Goal: Task Accomplishment & Management: Use online tool/utility

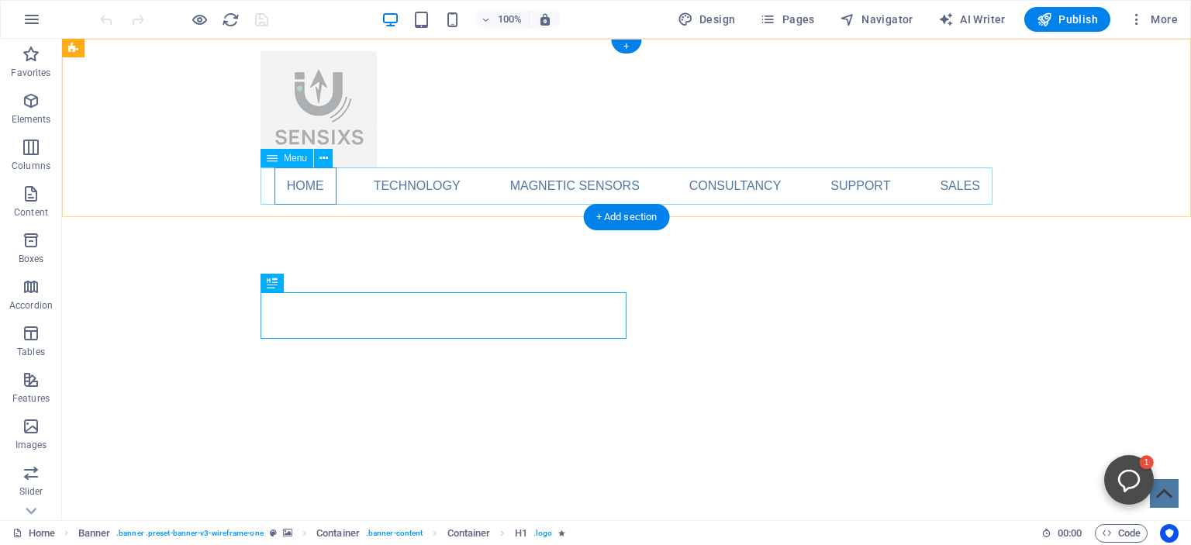
click at [422, 188] on nav "Home Technology Compass Comparison Magnetic Sensing Comparison Magnetic sensors…" at bounding box center [626, 185] width 732 height 37
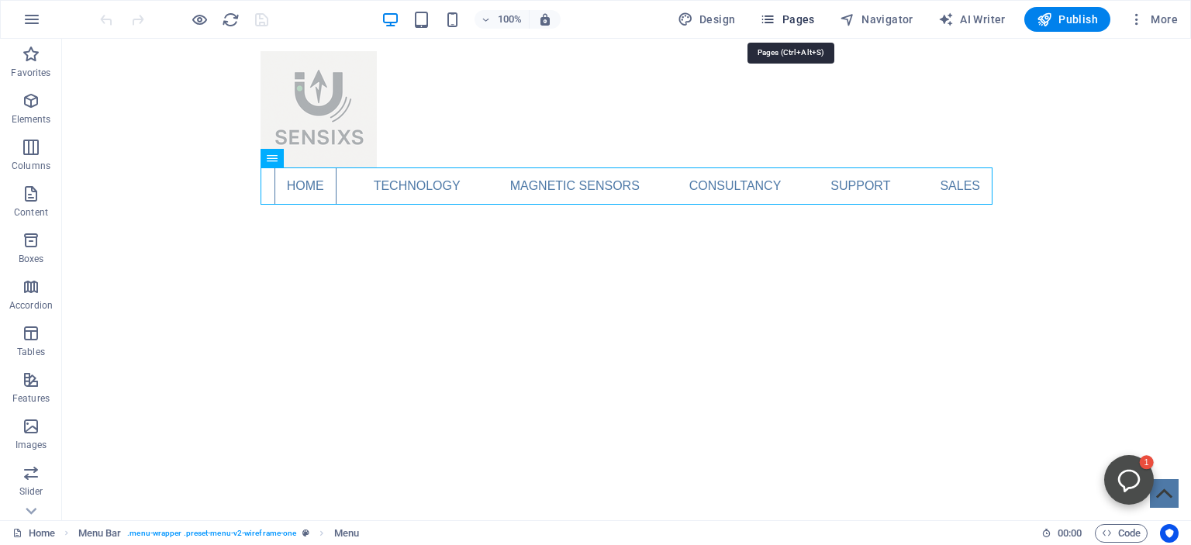
click at [790, 16] on span "Pages" at bounding box center [787, 20] width 54 height 16
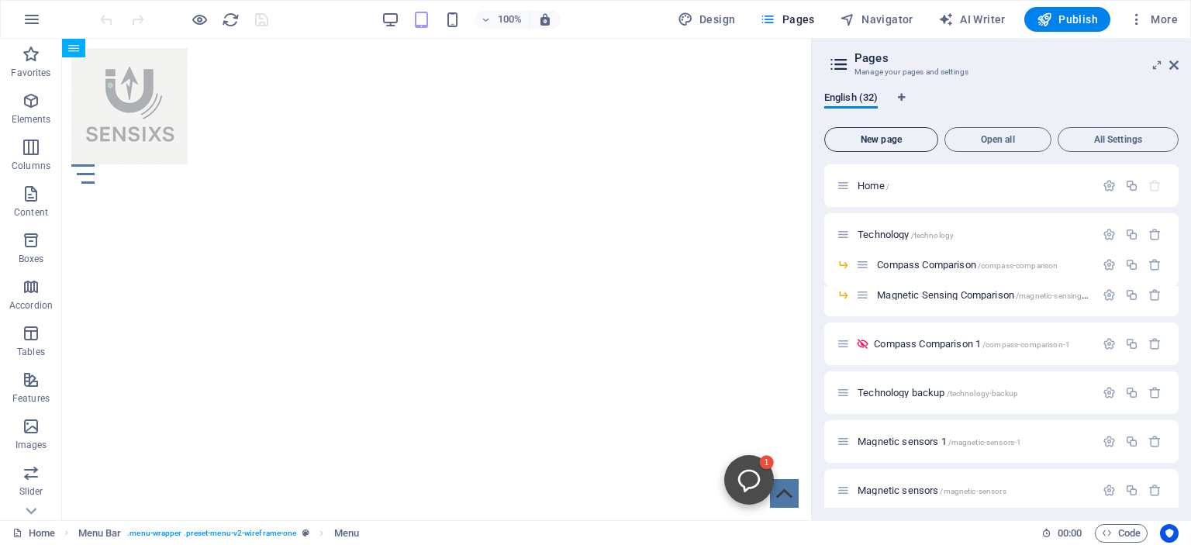
click at [883, 136] on span "New page" at bounding box center [881, 139] width 100 height 9
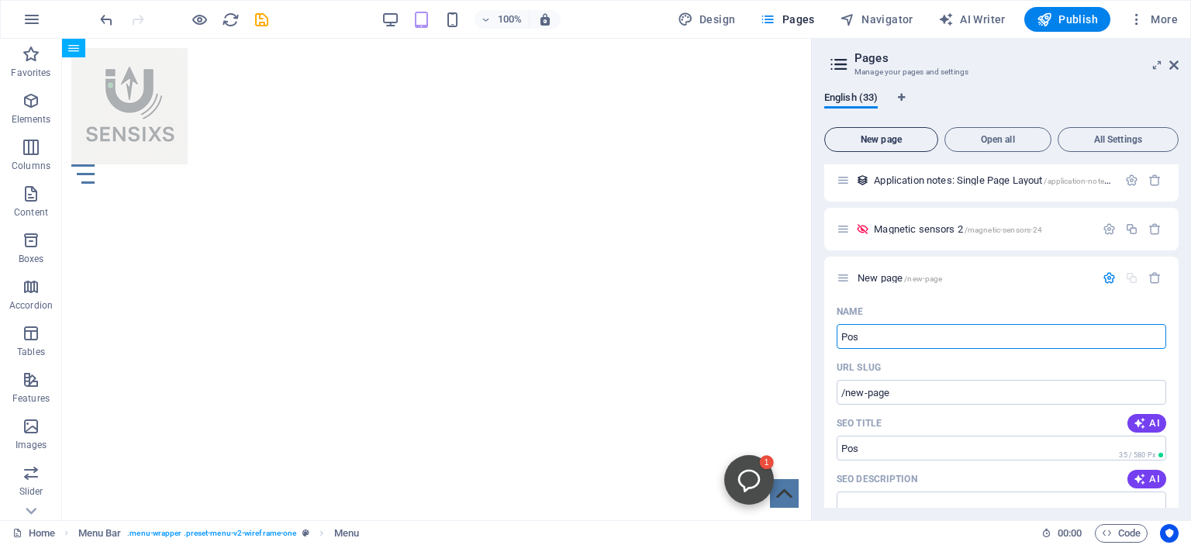
type input "Posi"
type input "/pos"
type input "Position"
type input "/position"
type input "Position Sensing"
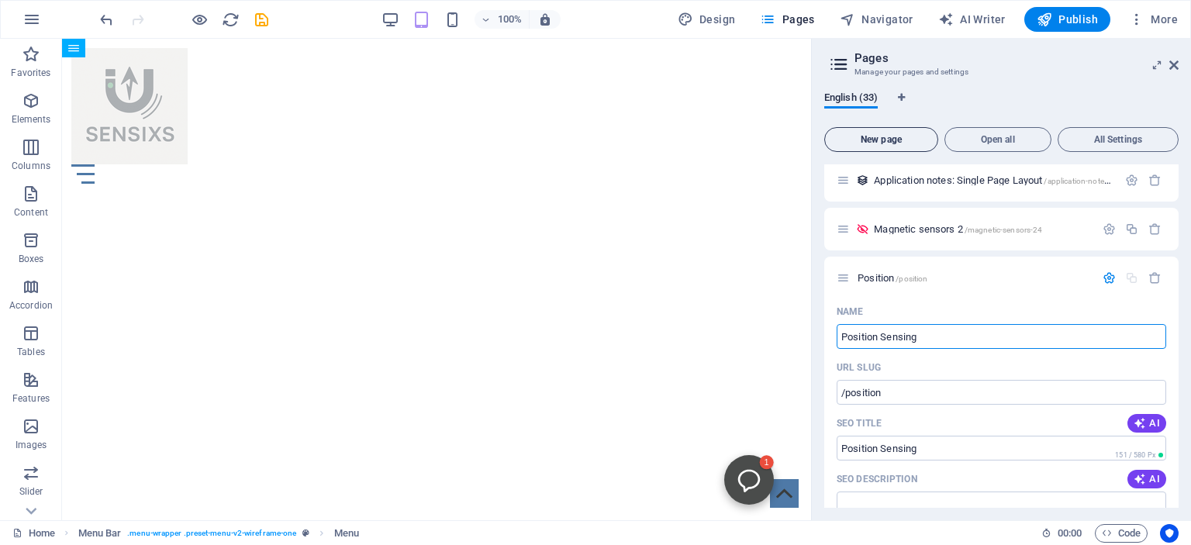
type input "/position-sensing"
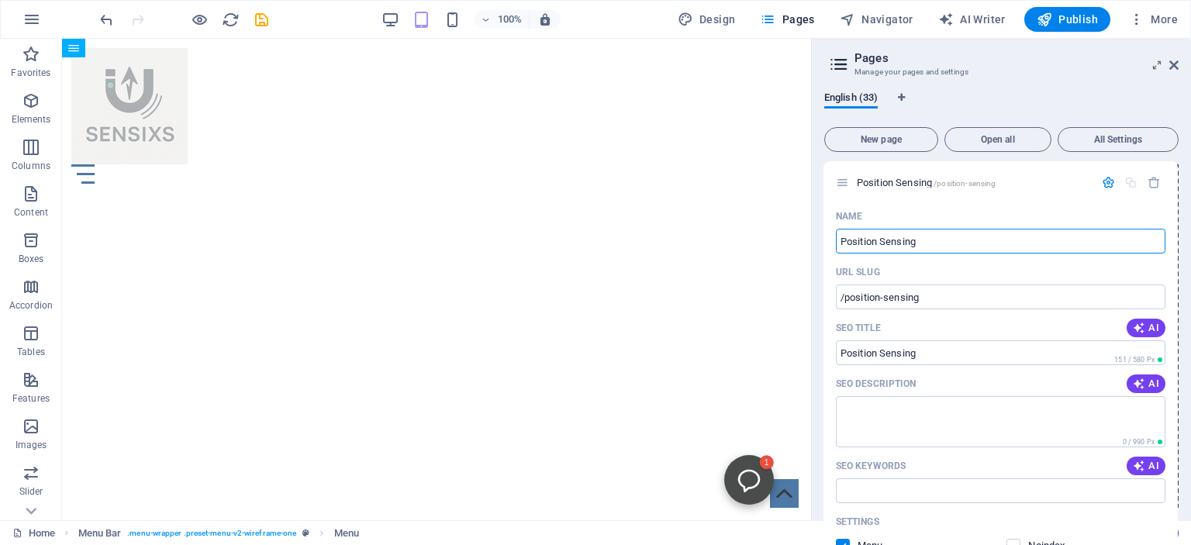
drag, startPoint x: 844, startPoint y: 277, endPoint x: 842, endPoint y: 174, distance: 103.1
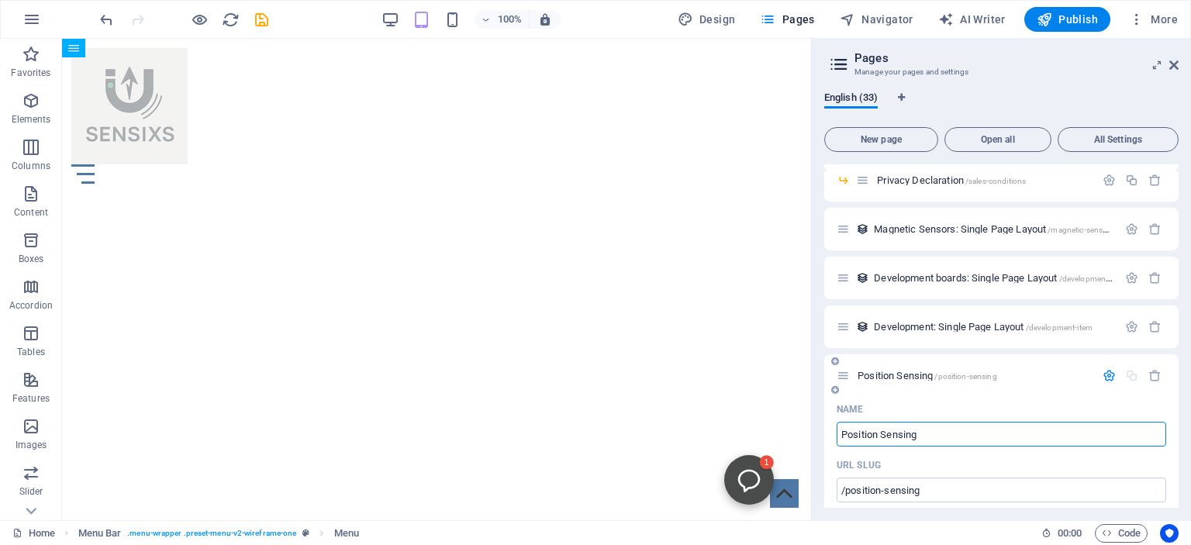
scroll to position [939, 0]
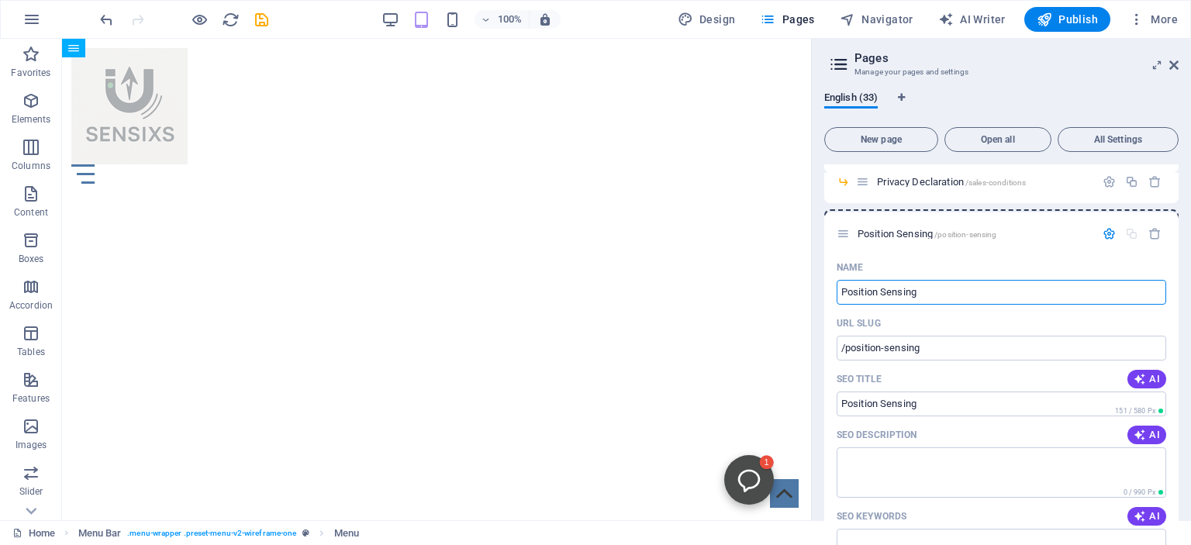
drag, startPoint x: 845, startPoint y: 380, endPoint x: 842, endPoint y: 215, distance: 165.2
click at [842, 215] on div "Home / Technology /technology Compass Comparison /compass-comparison Magnetic S…" at bounding box center [1001, 131] width 354 height 1811
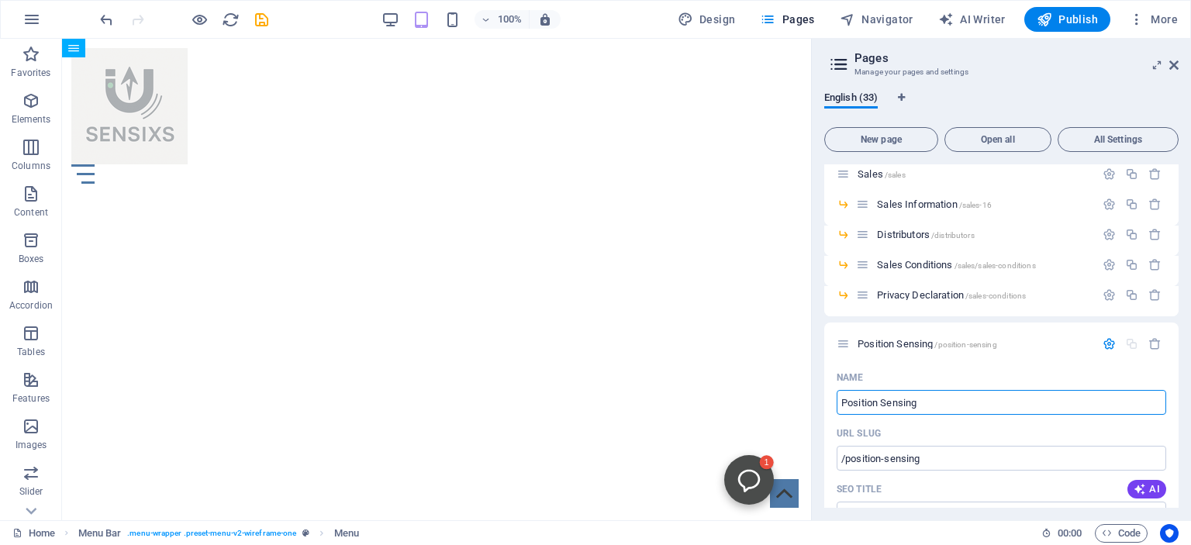
scroll to position [820, 0]
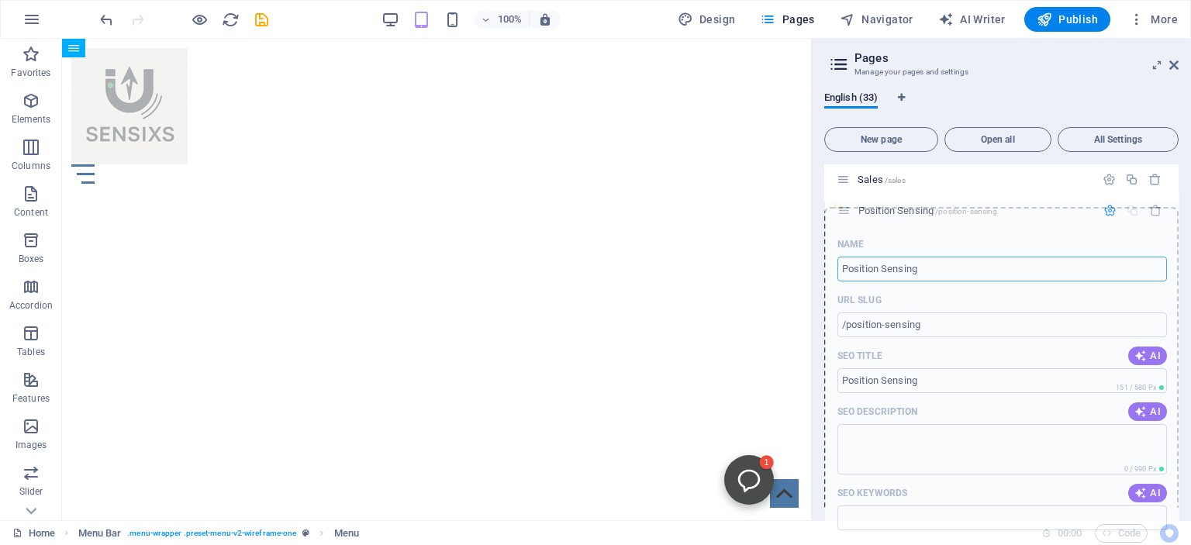
drag, startPoint x: 843, startPoint y: 352, endPoint x: 843, endPoint y: 204, distance: 148.1
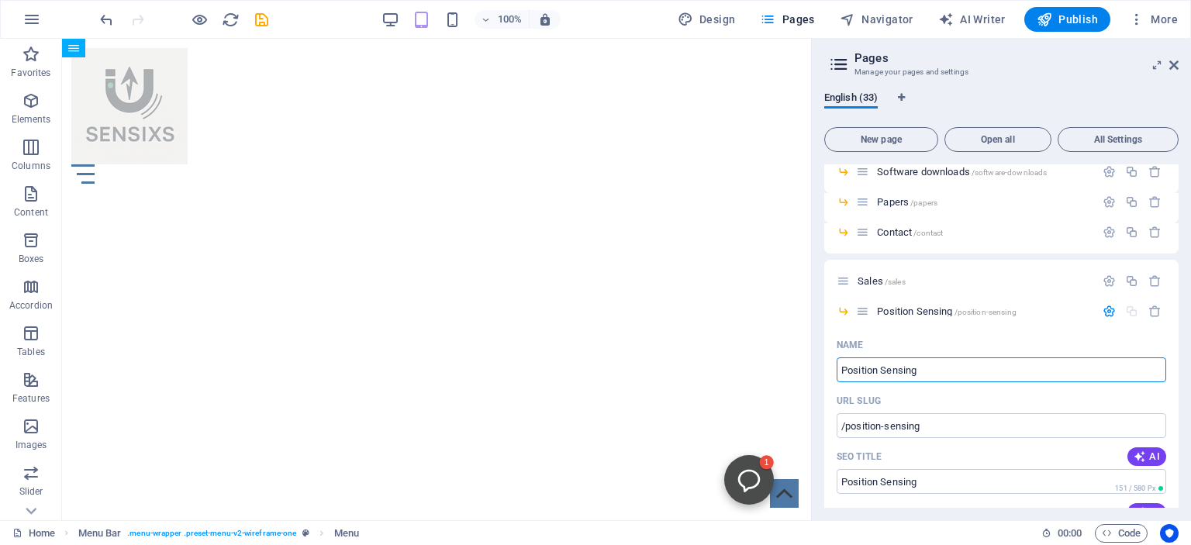
scroll to position [714, 0]
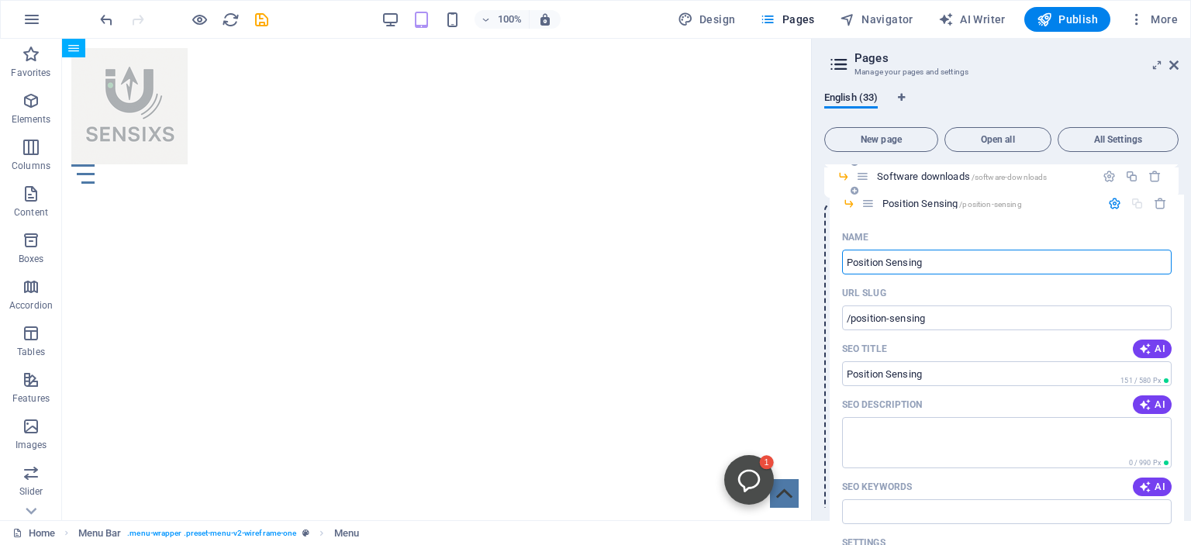
drag, startPoint x: 864, startPoint y: 312, endPoint x: 870, endPoint y: 191, distance: 121.8
click at [870, 191] on div "Home / Technology /technology Compass Comparison /compass-comparison Magnetic S…" at bounding box center [1001, 61] width 354 height 1222
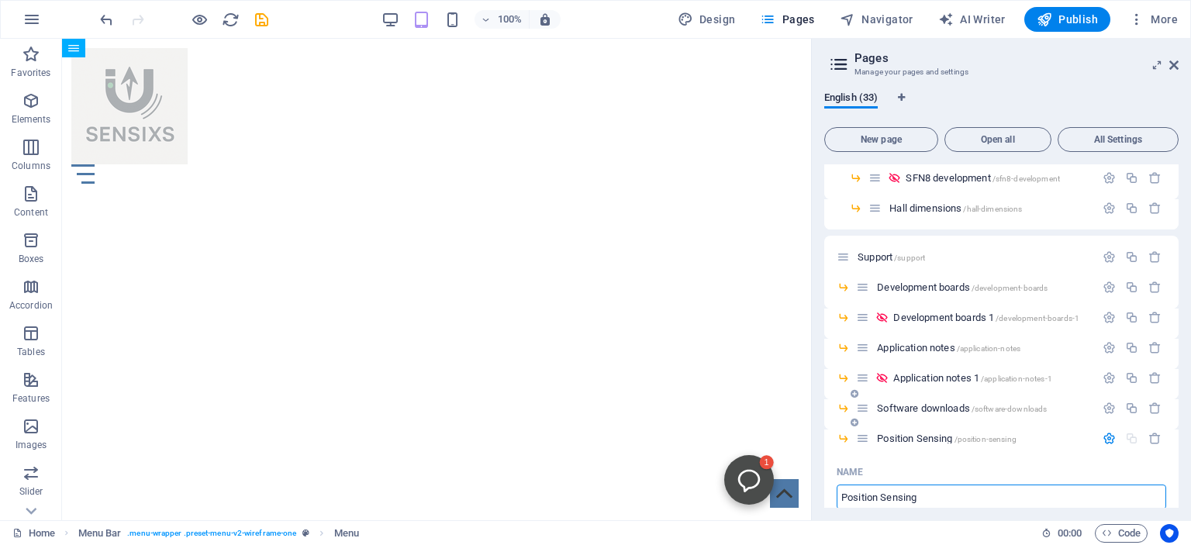
scroll to position [481, 0]
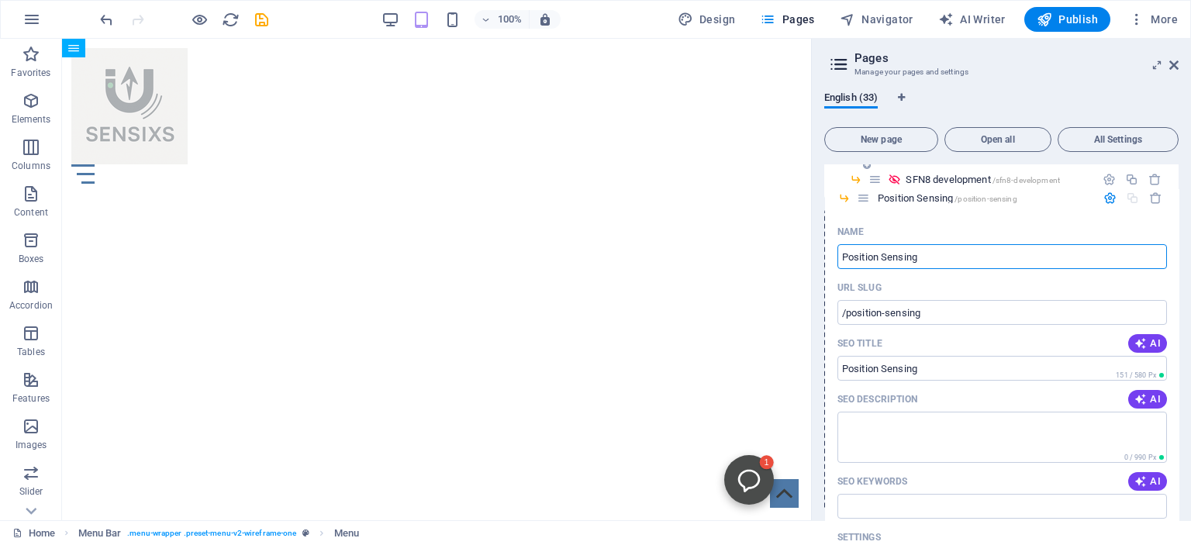
drag, startPoint x: 860, startPoint y: 442, endPoint x: 862, endPoint y: 186, distance: 255.8
click at [862, 186] on div "Home / Technology /technology Compass Comparison /compass-comparison Magnetic S…" at bounding box center [1001, 295] width 354 height 1222
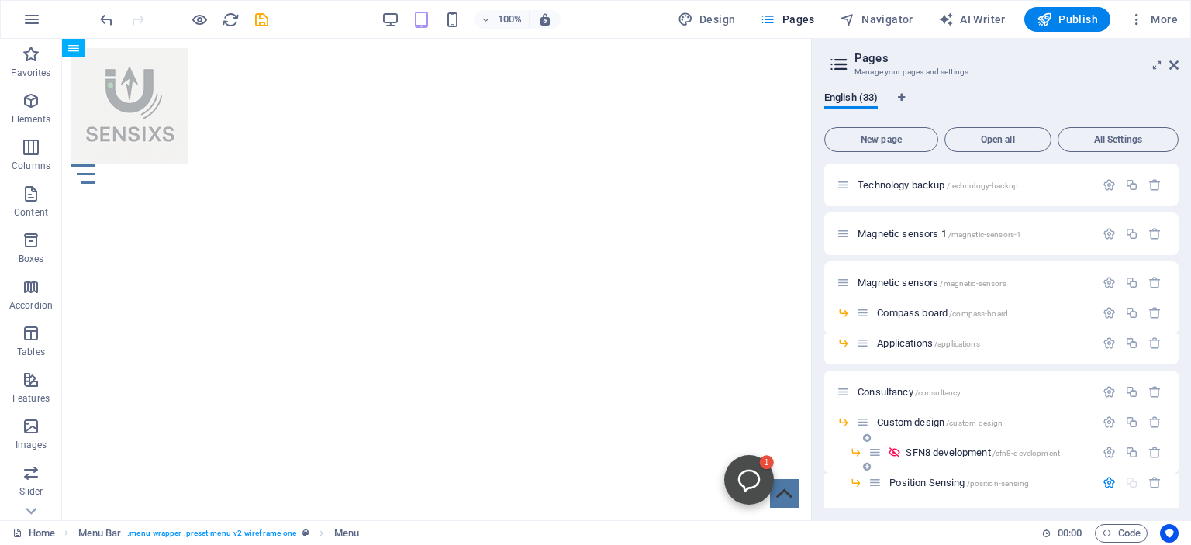
scroll to position [202, 0]
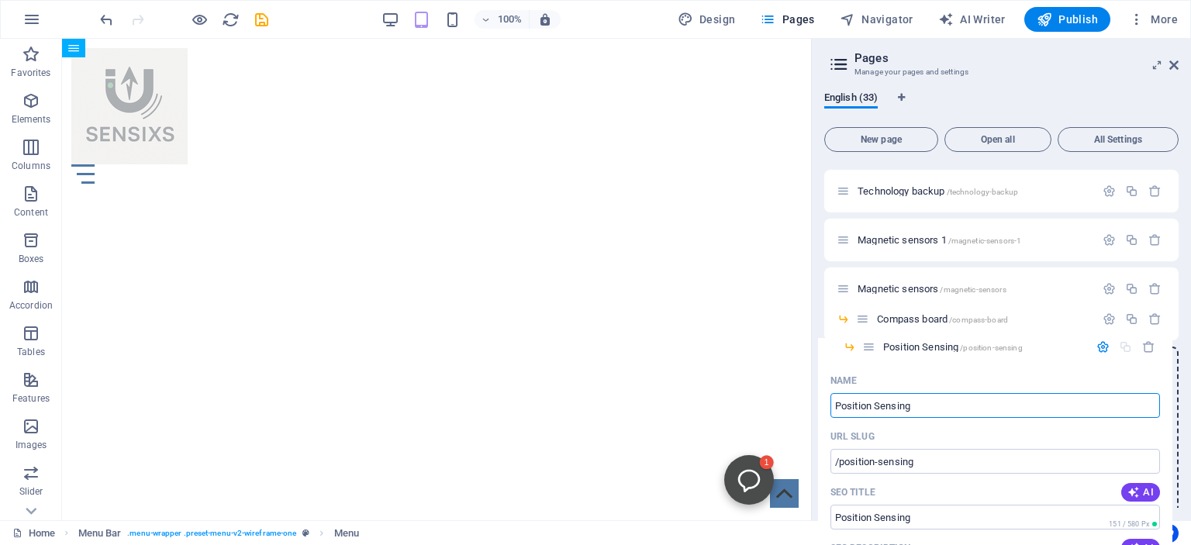
drag, startPoint x: 873, startPoint y: 486, endPoint x: 867, endPoint y: 340, distance: 145.9
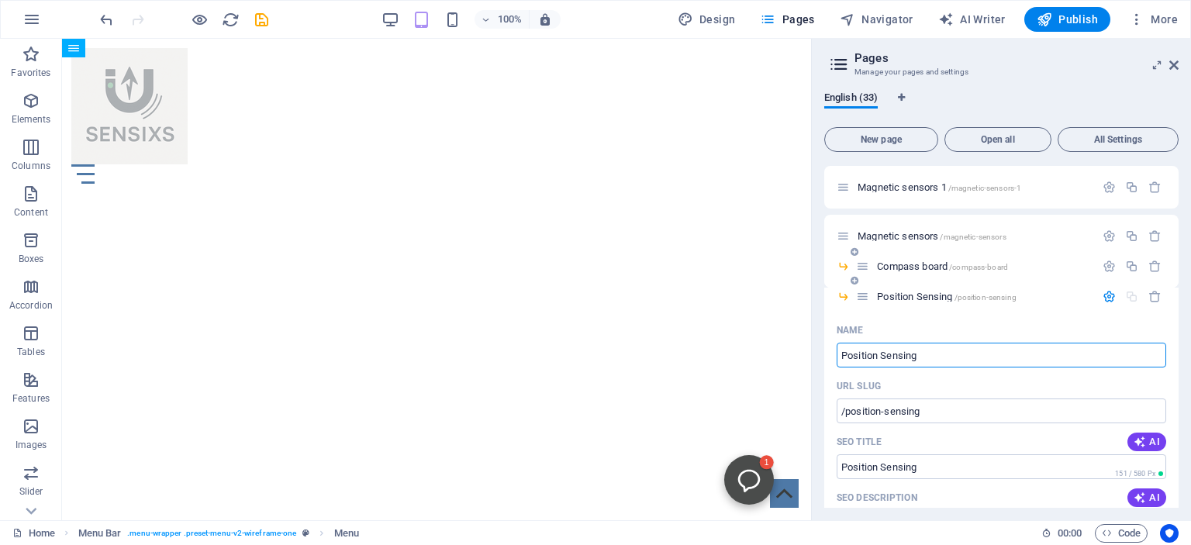
scroll to position [254, 0]
click at [902, 298] on span "Position Sensing /position-sensing" at bounding box center [947, 297] width 140 height 12
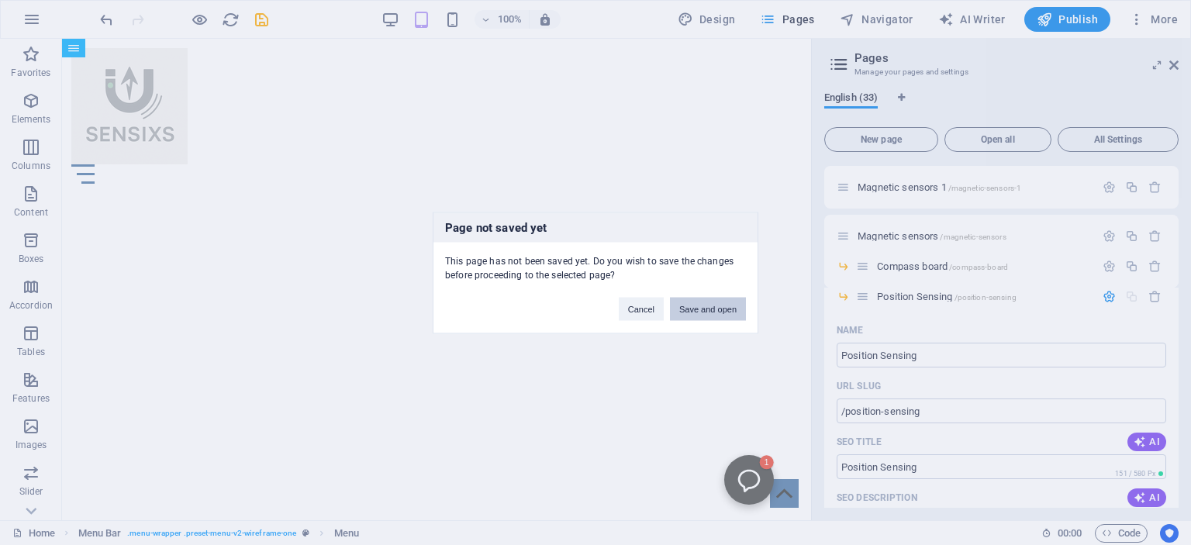
click at [715, 303] on button "Save and open" at bounding box center [708, 308] width 76 height 23
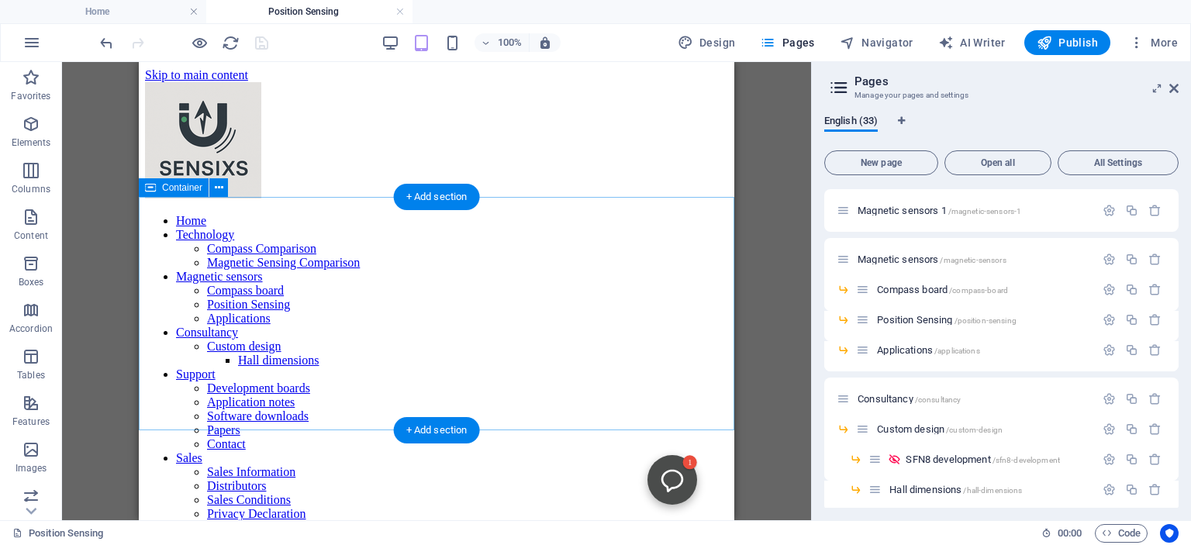
scroll to position [0, 0]
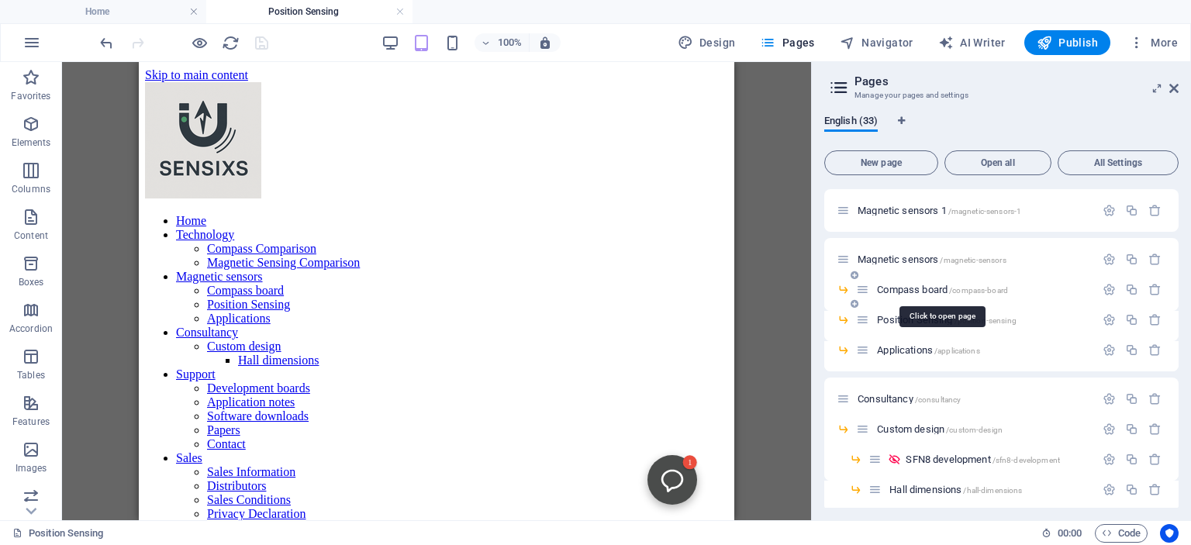
click at [916, 288] on span "Compass board /compass-board" at bounding box center [942, 290] width 131 height 12
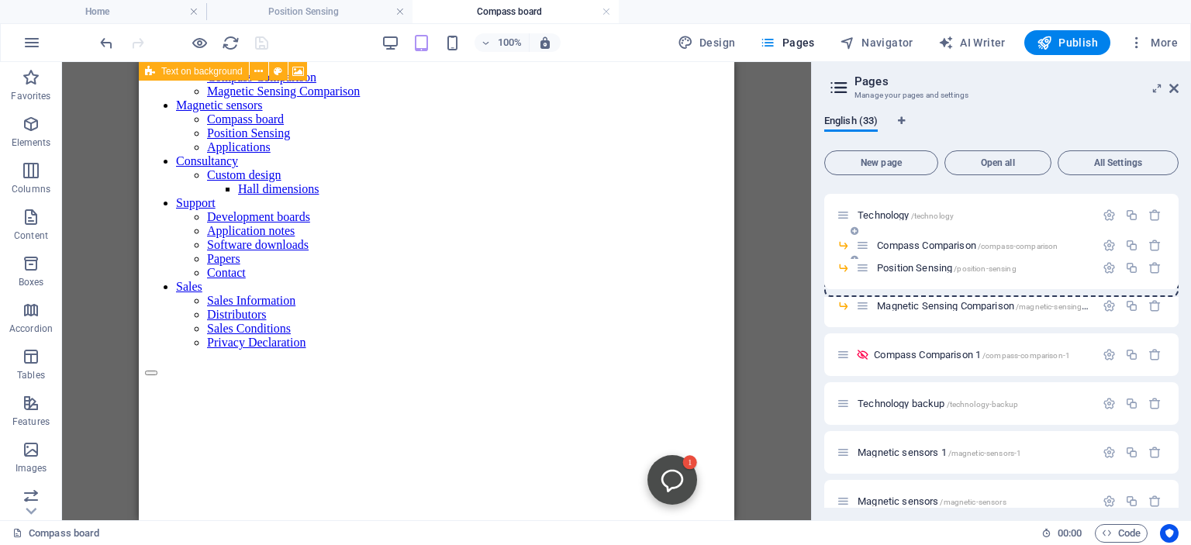
scroll to position [40, 0]
drag, startPoint x: 863, startPoint y: 319, endPoint x: 859, endPoint y: 264, distance: 55.2
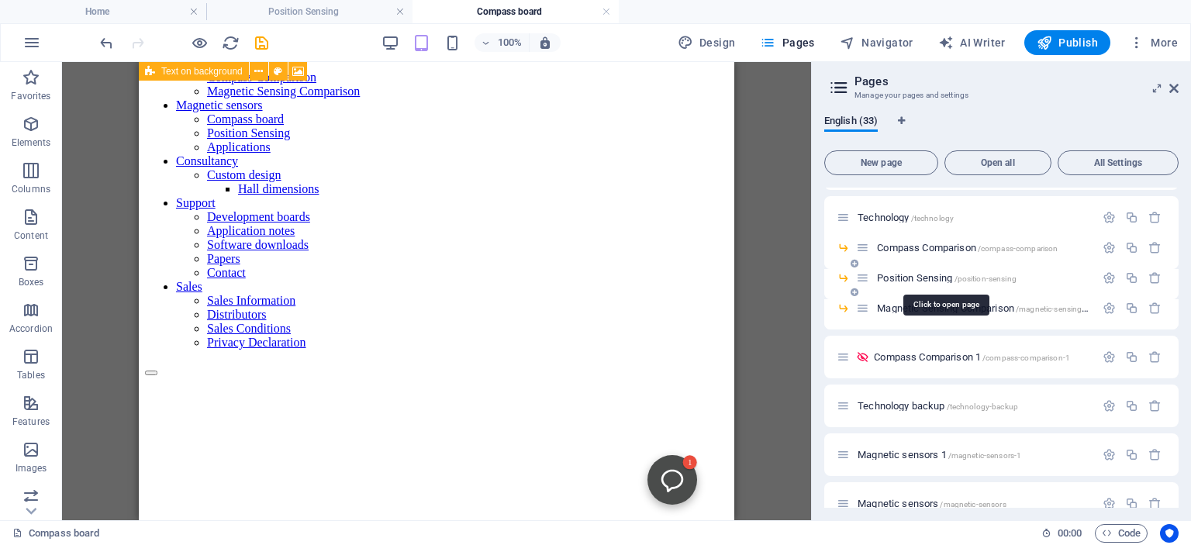
click at [923, 277] on span "Position Sensing /position-sensing" at bounding box center [947, 278] width 140 height 12
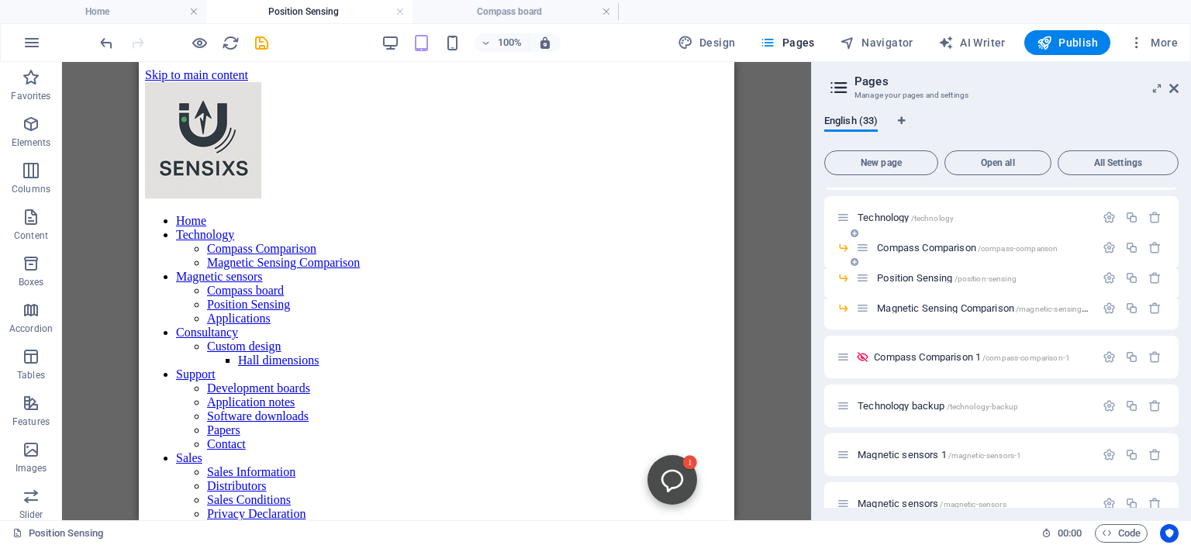
click at [906, 251] on span "Compass Comparison /compass-comparison" at bounding box center [967, 248] width 181 height 12
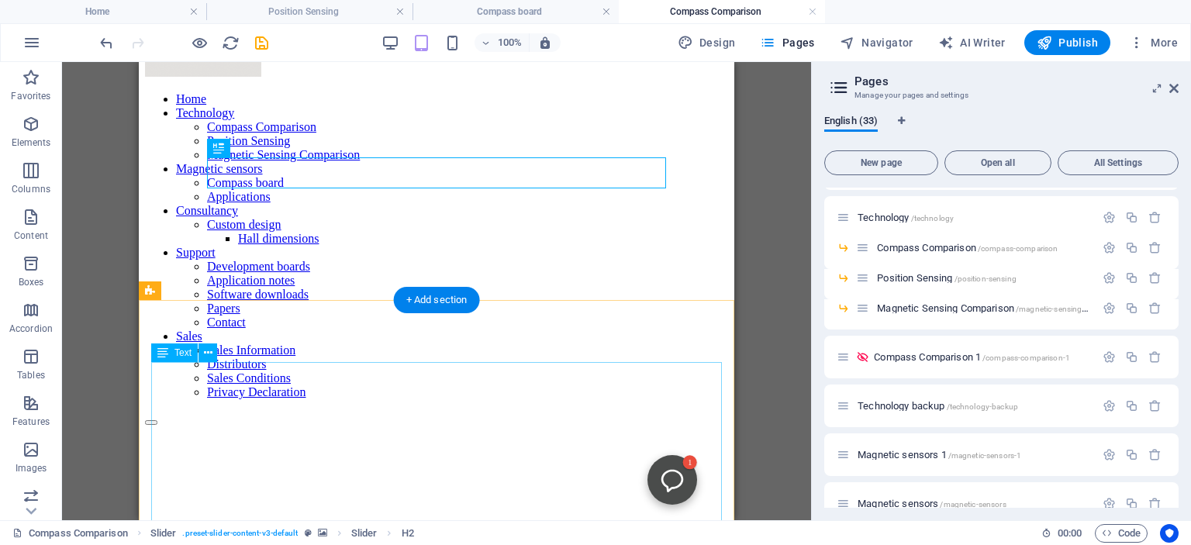
scroll to position [122, 0]
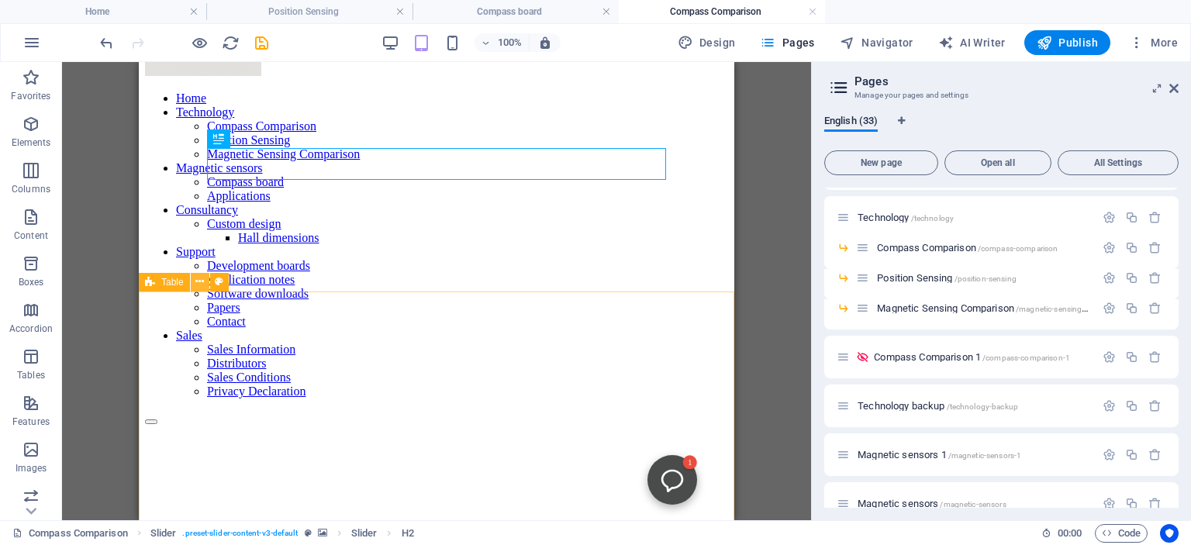
click at [200, 276] on icon at bounding box center [199, 282] width 9 height 16
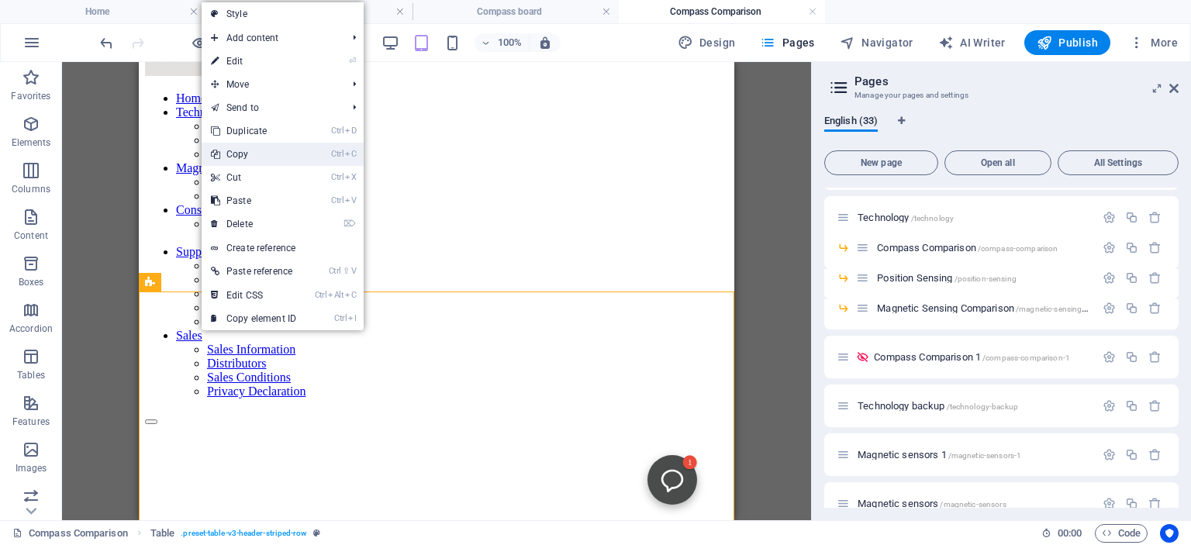
click at [248, 160] on link "Ctrl C Copy" at bounding box center [254, 154] width 104 height 23
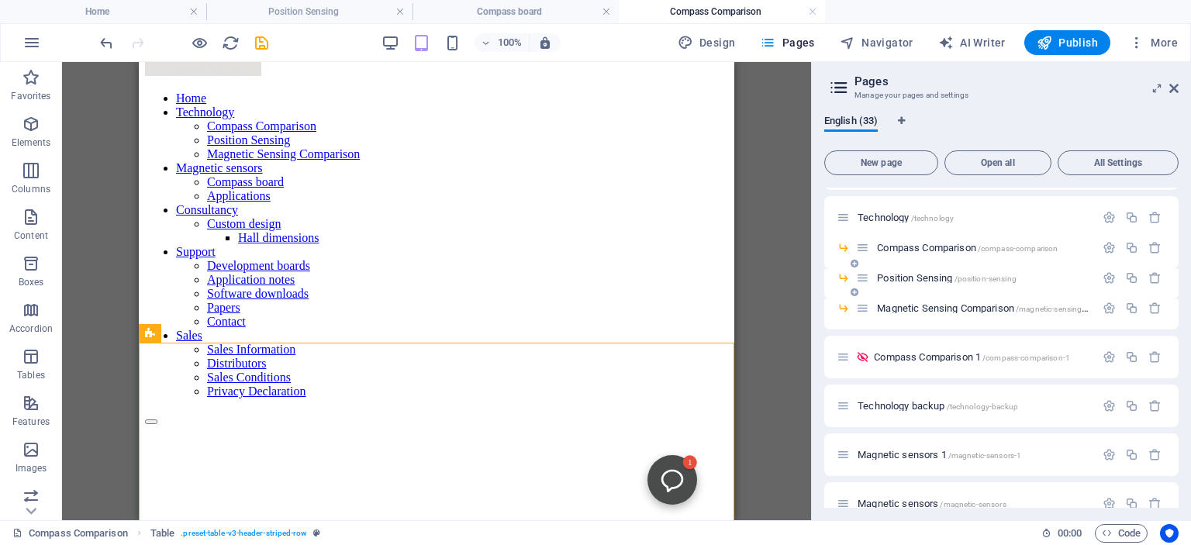
click at [895, 279] on span "Position Sensing /position-sensing" at bounding box center [947, 278] width 140 height 12
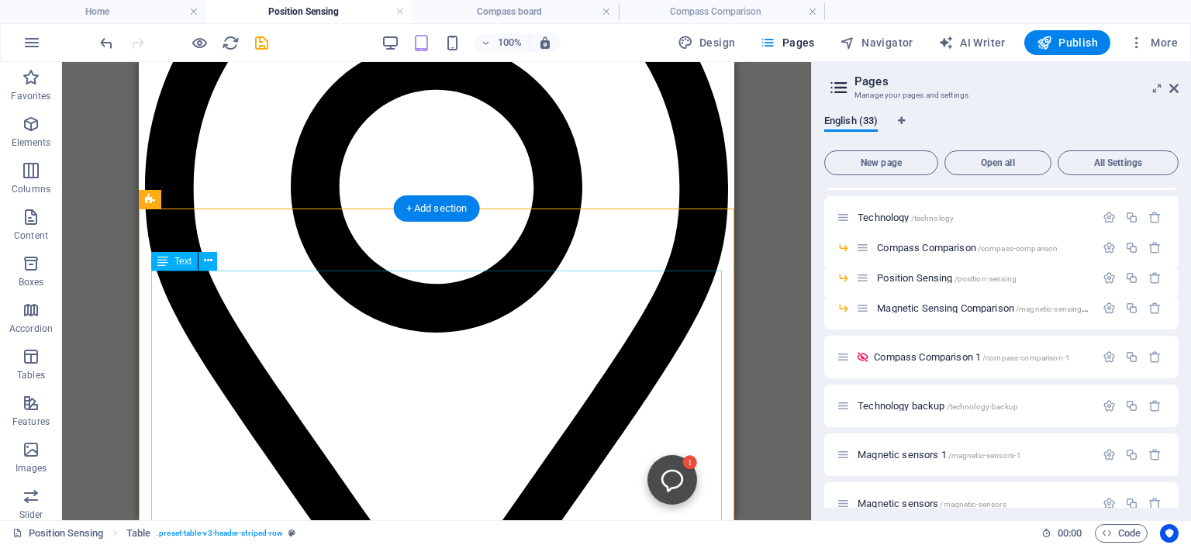
scroll to position [761, 0]
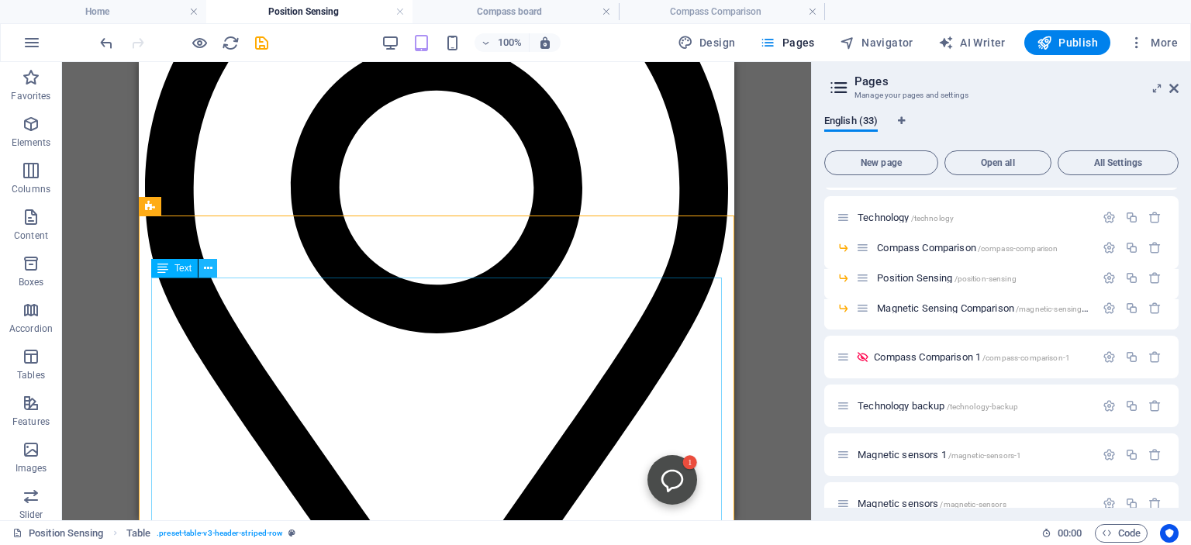
click at [209, 268] on icon at bounding box center [208, 268] width 9 height 16
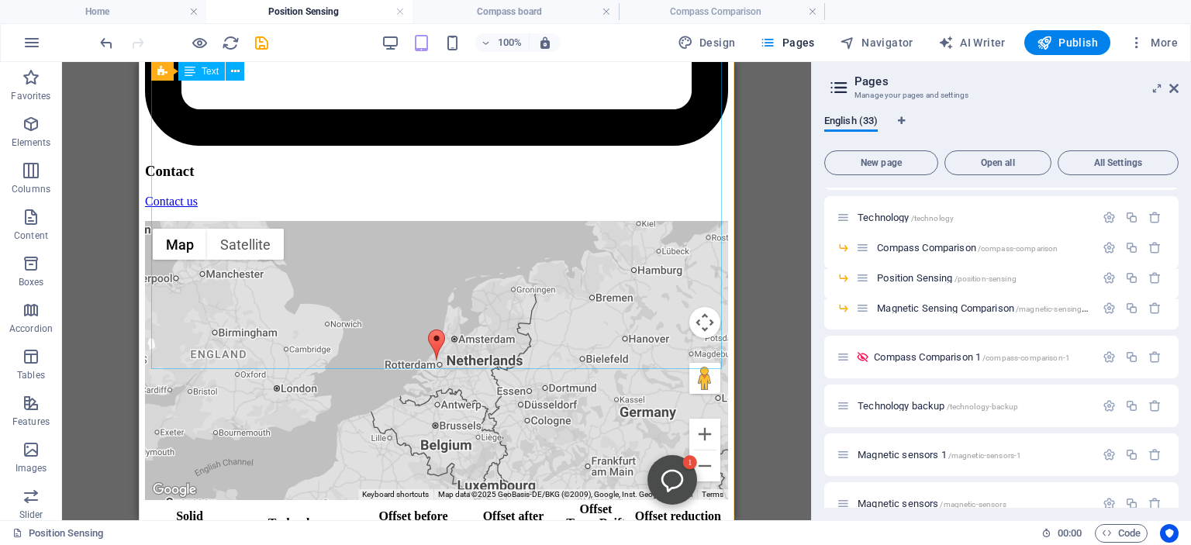
scroll to position [2483, 0]
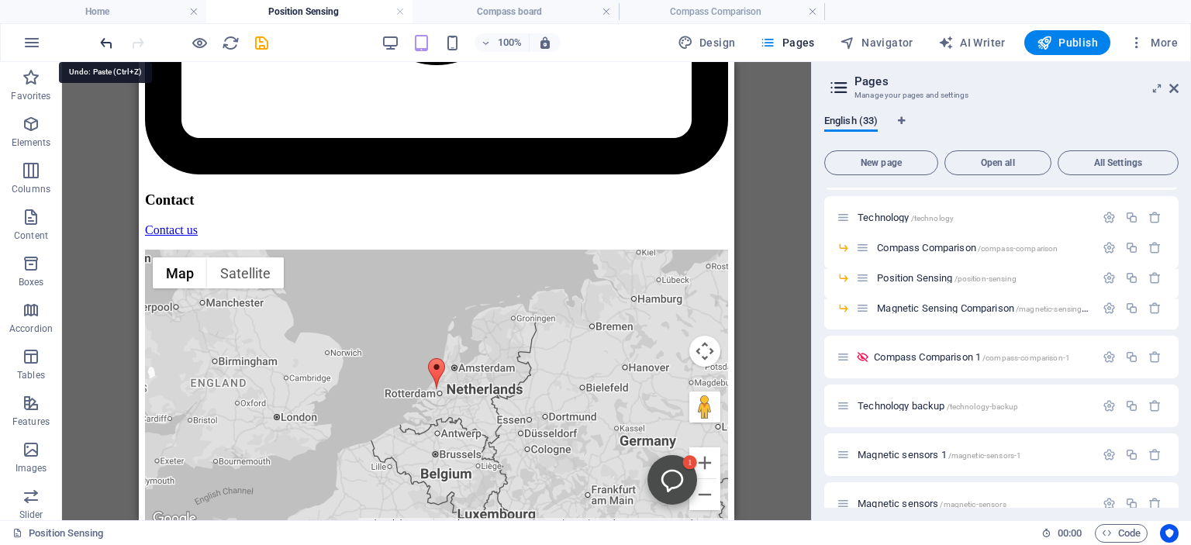
click at [107, 39] on icon "undo" at bounding box center [107, 43] width 18 height 18
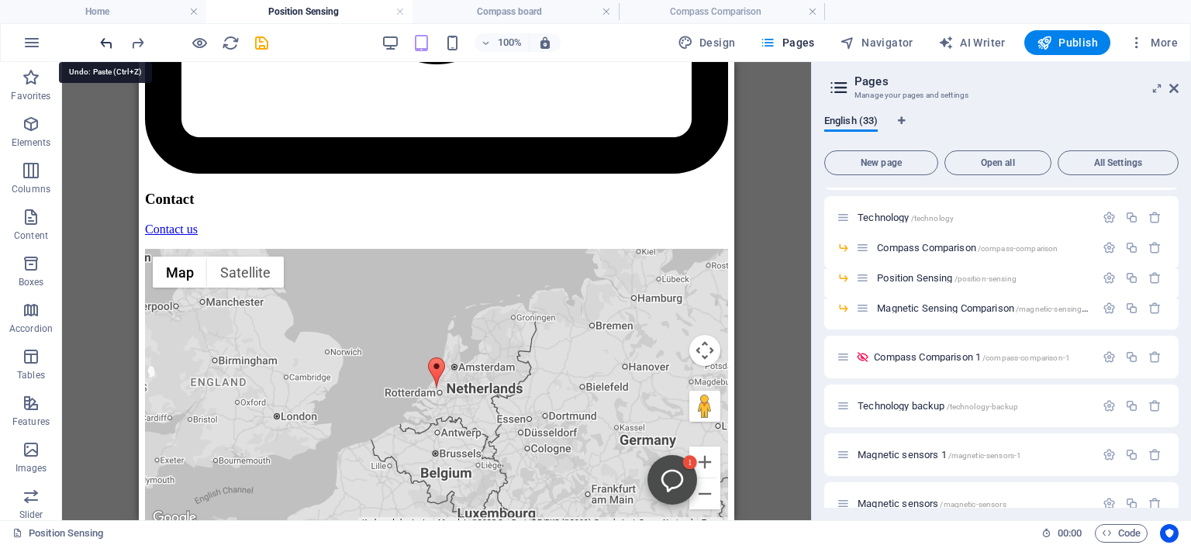
click at [107, 39] on icon "undo" at bounding box center [107, 43] width 18 height 18
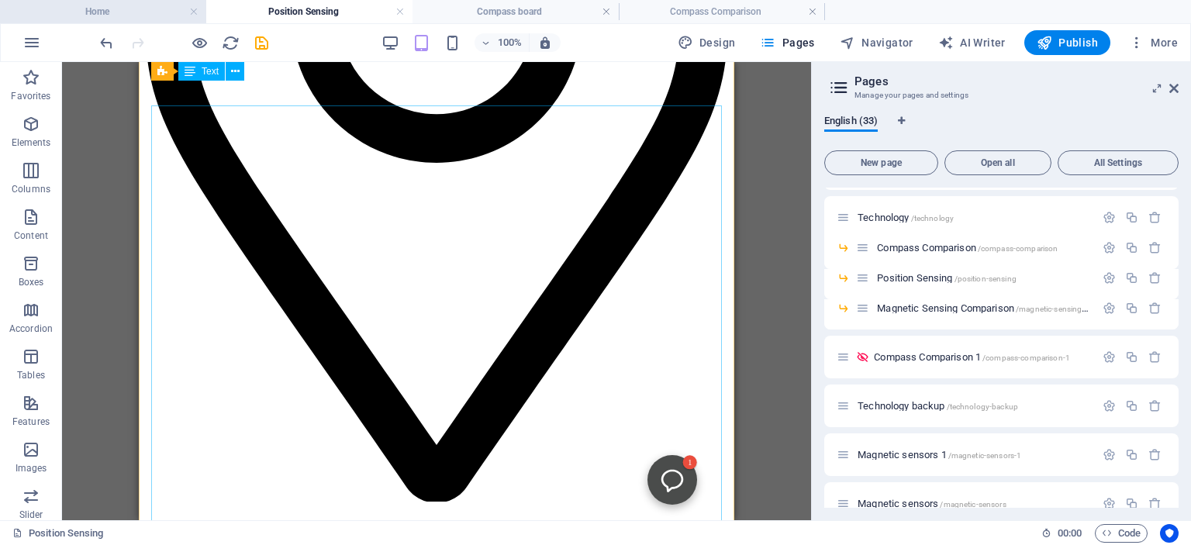
scroll to position [930, 0]
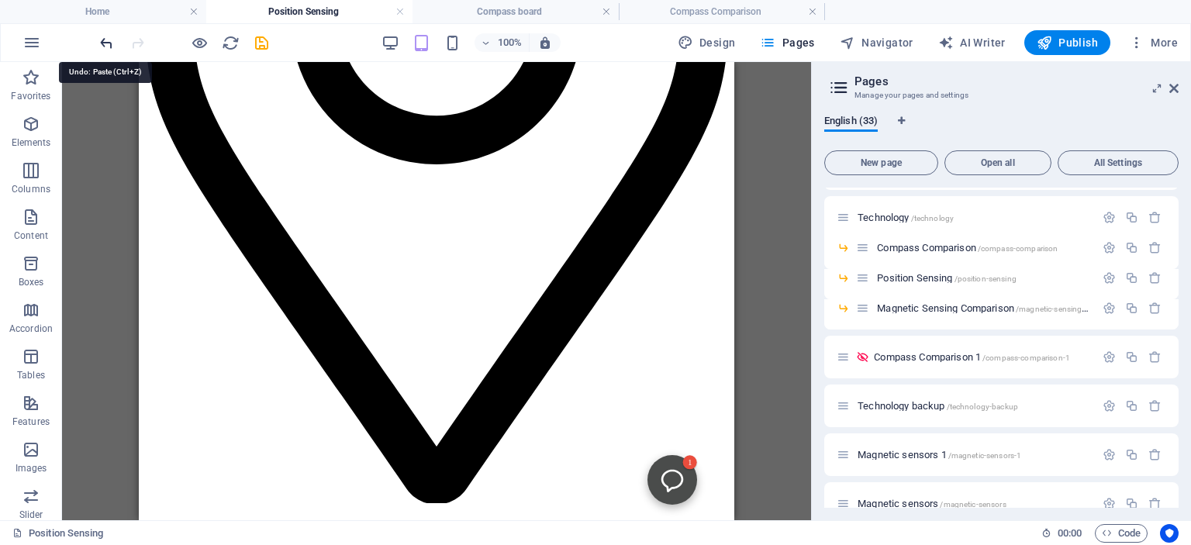
click at [107, 42] on icon "undo" at bounding box center [107, 43] width 18 height 18
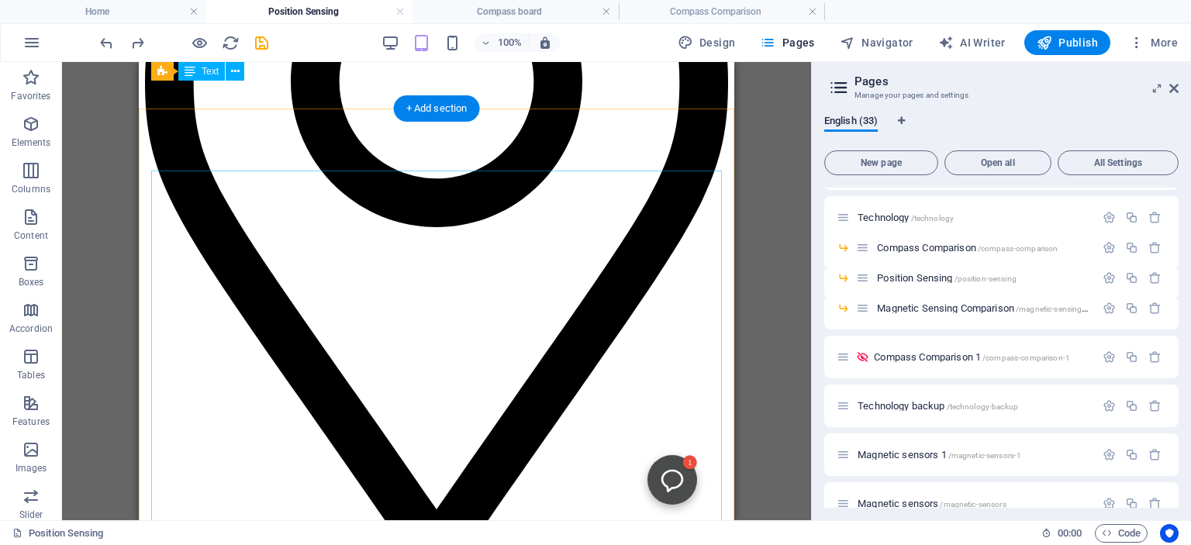
scroll to position [729, 0]
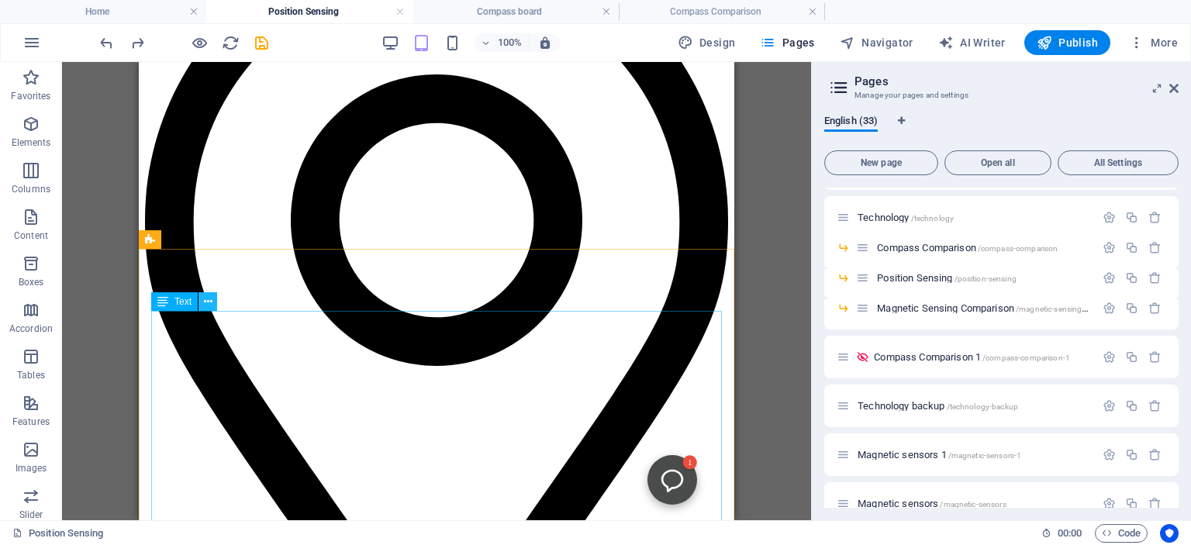
click at [207, 305] on icon at bounding box center [208, 302] width 9 height 16
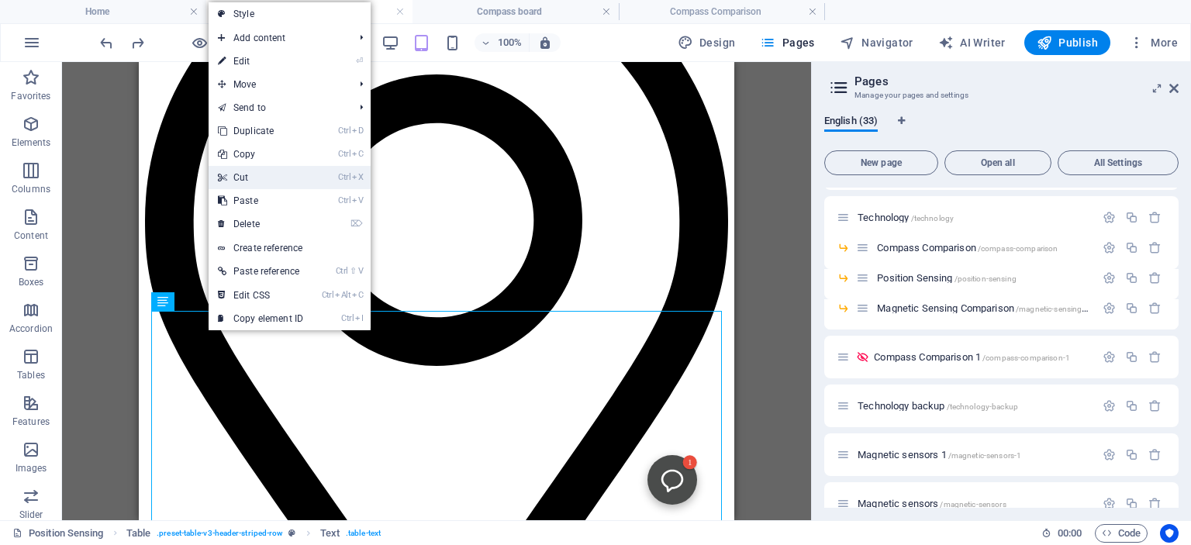
click at [258, 175] on link "Ctrl X Cut" at bounding box center [261, 177] width 104 height 23
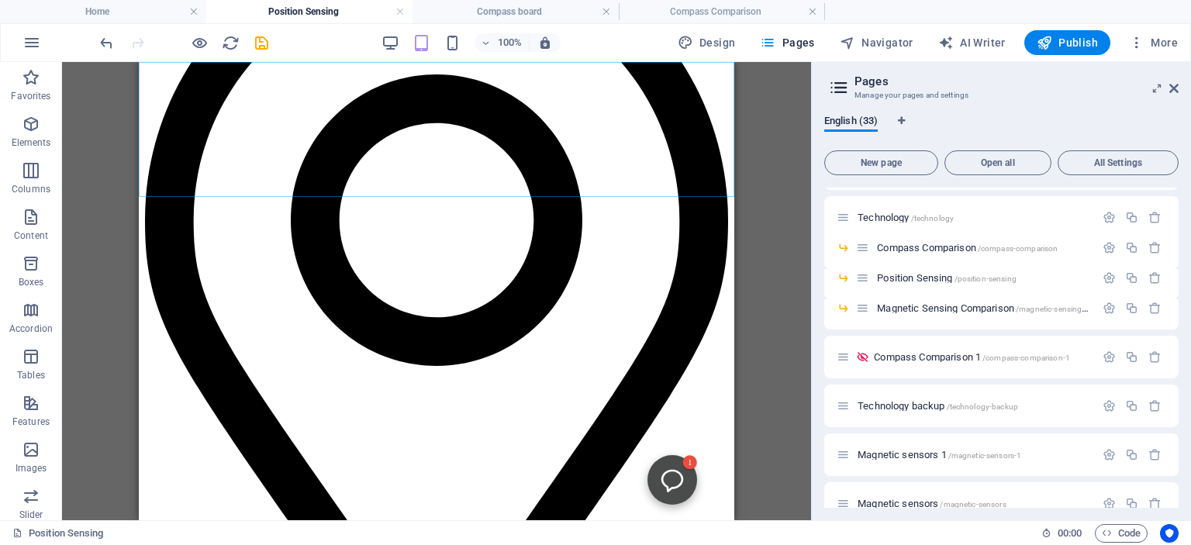
scroll to position [690, 0]
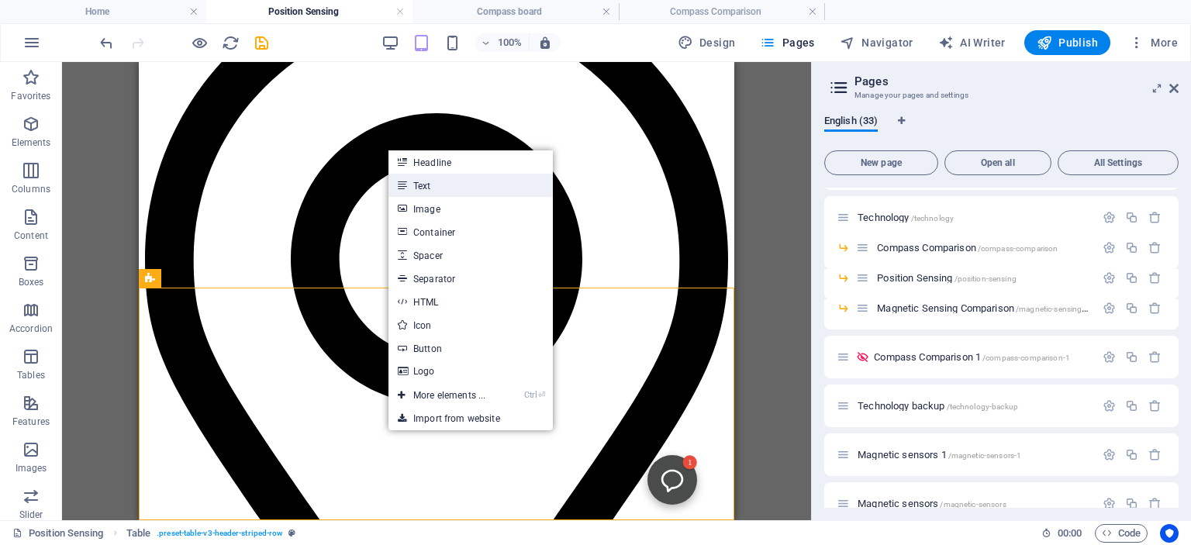
click at [428, 181] on link "Text" at bounding box center [470, 185] width 164 height 23
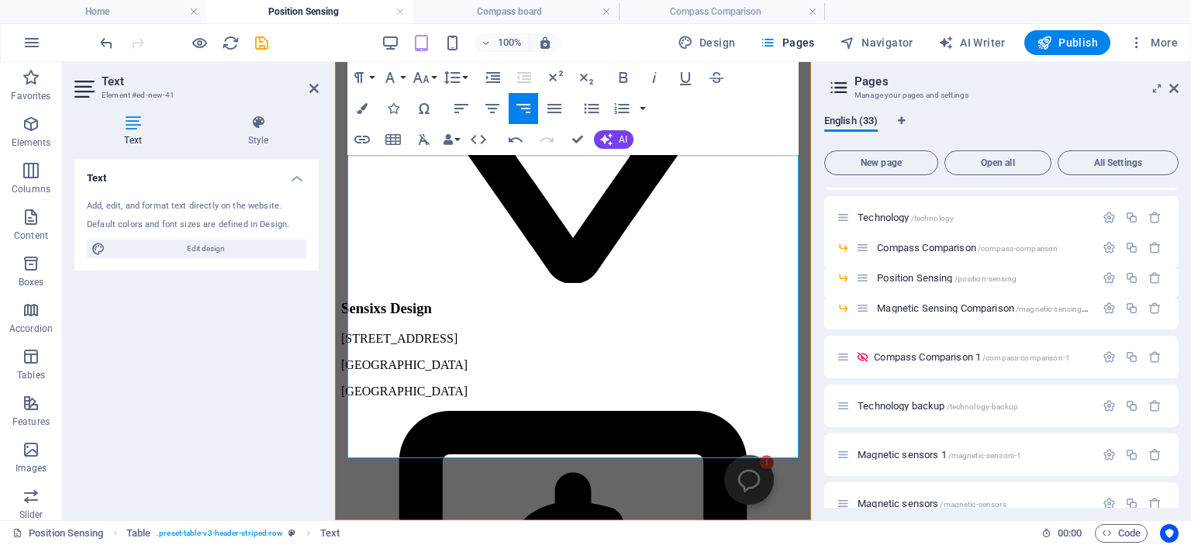
scroll to position [1036, 0]
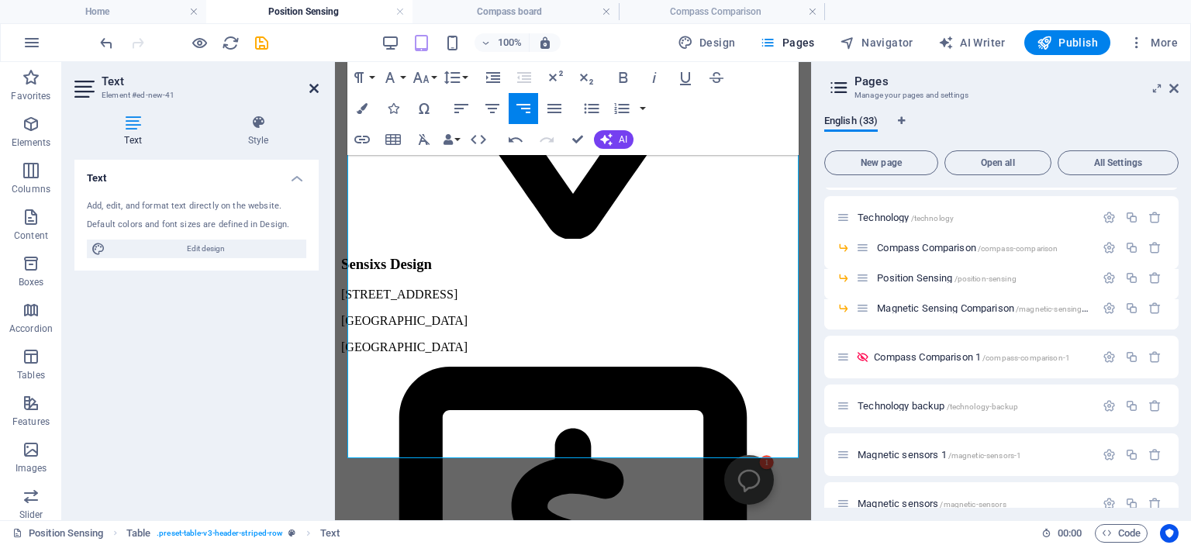
click at [313, 87] on icon at bounding box center [313, 88] width 9 height 12
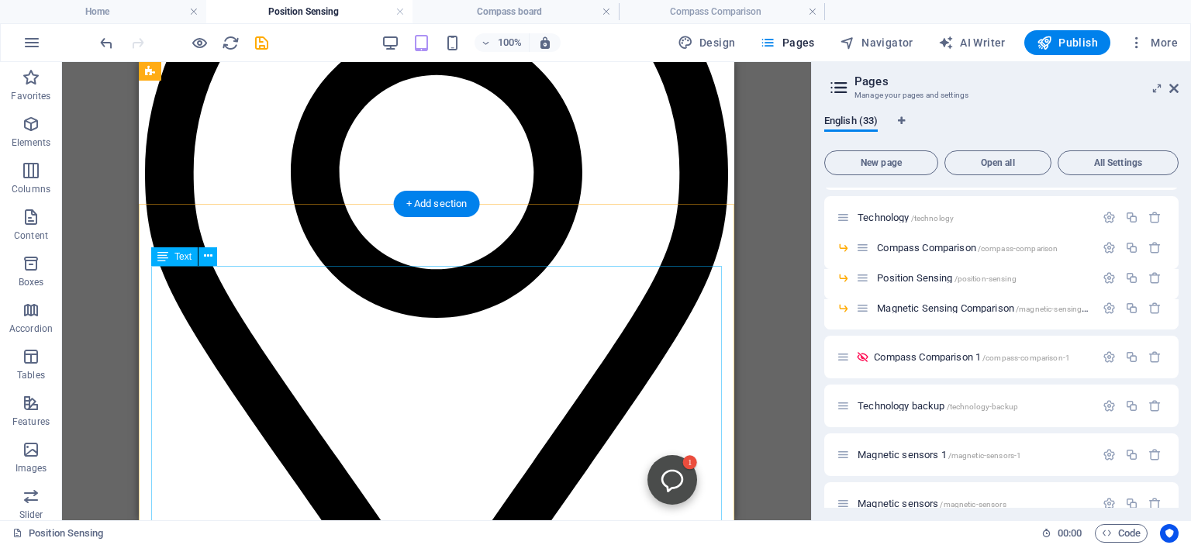
scroll to position [771, 0]
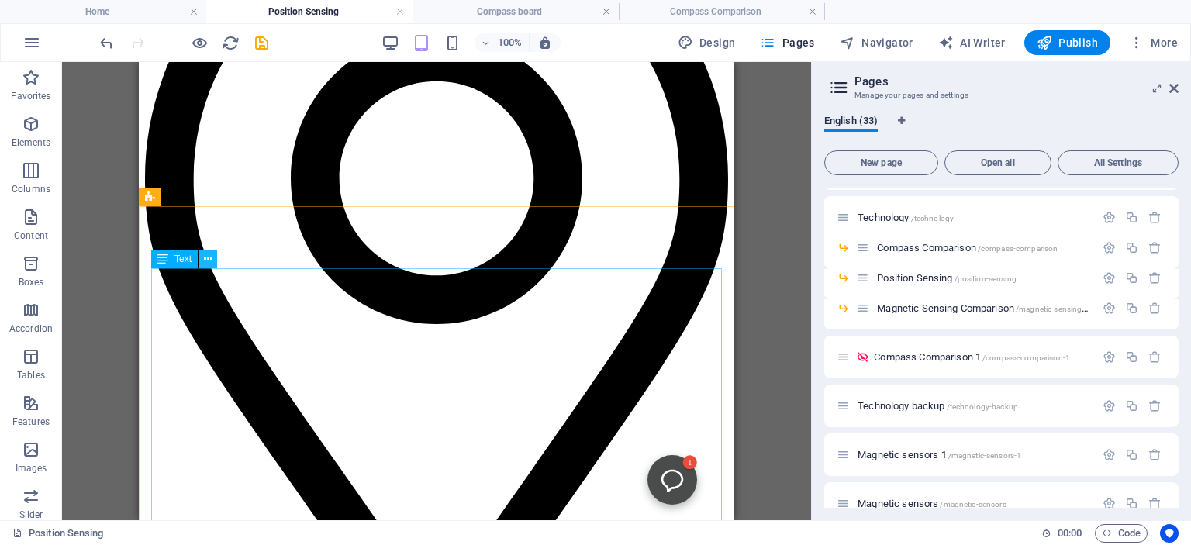
click at [206, 259] on icon at bounding box center [208, 259] width 9 height 16
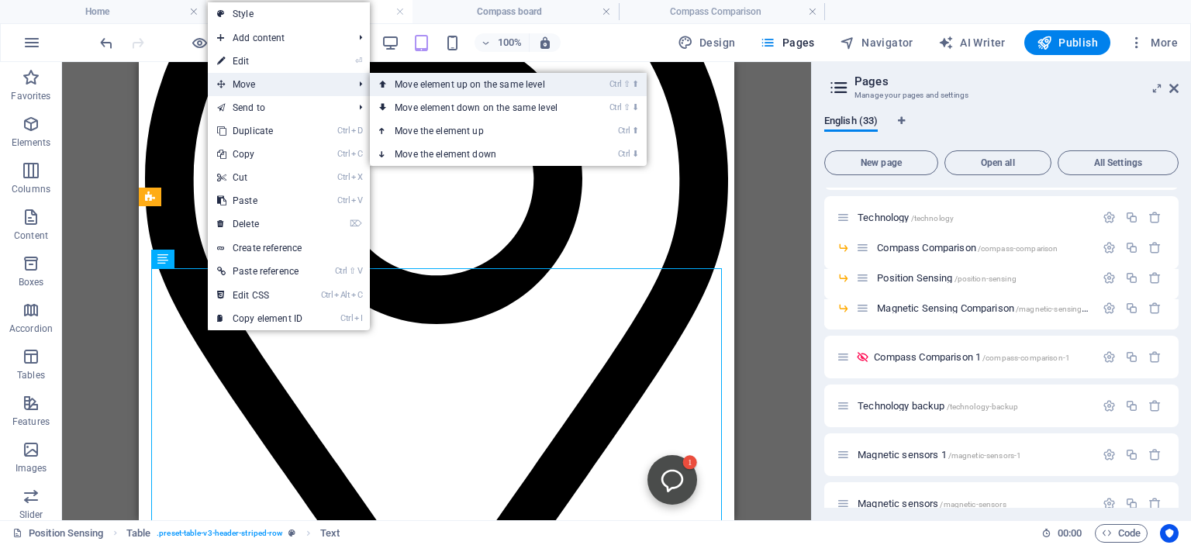
click at [428, 88] on link "Ctrl ⇧ ⬆ Move element up on the same level" at bounding box center [479, 84] width 219 height 23
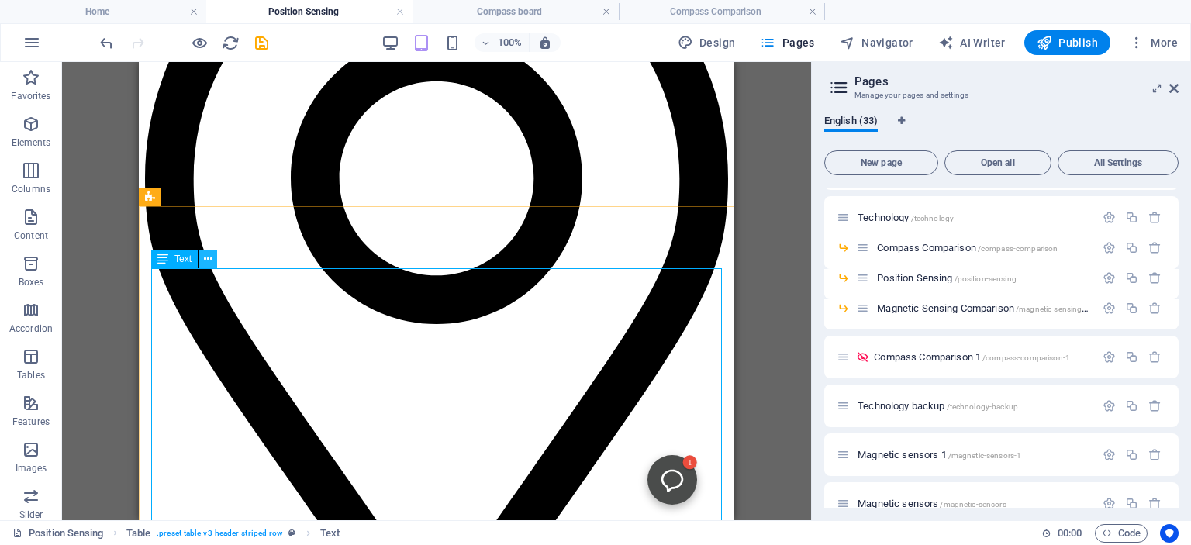
click at [208, 258] on icon at bounding box center [208, 259] width 9 height 16
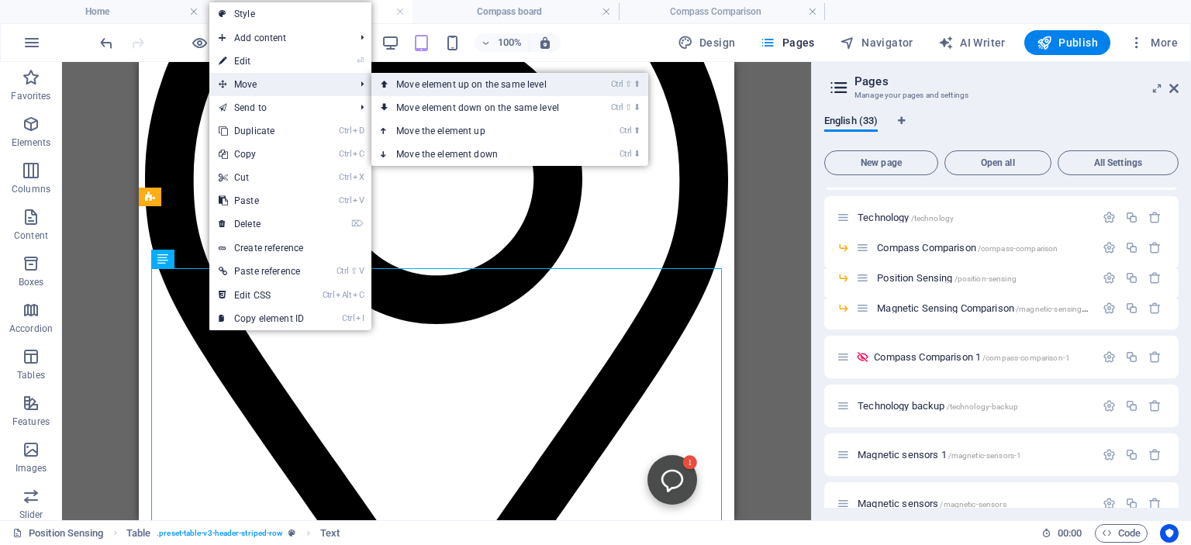
click at [436, 82] on link "Ctrl ⇧ ⬆ Move element up on the same level" at bounding box center [480, 84] width 219 height 23
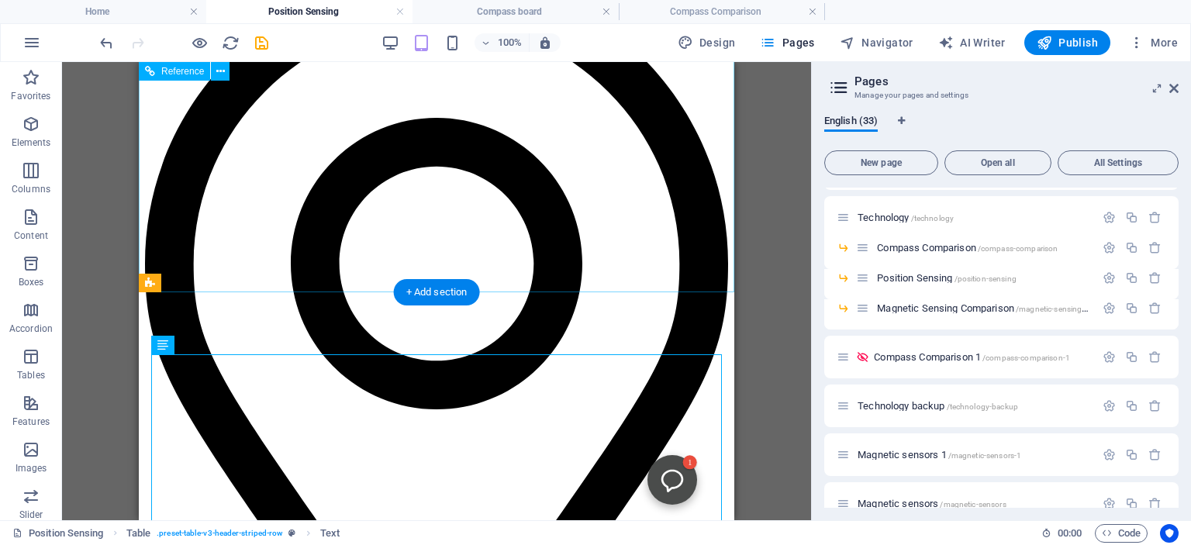
scroll to position [686, 0]
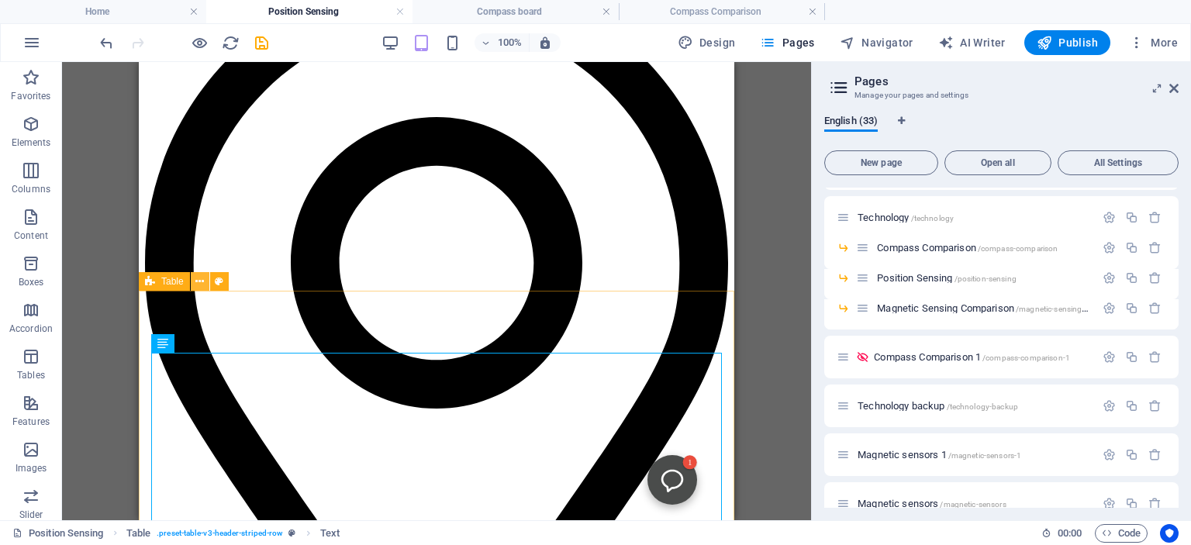
click at [198, 283] on icon at bounding box center [199, 282] width 9 height 16
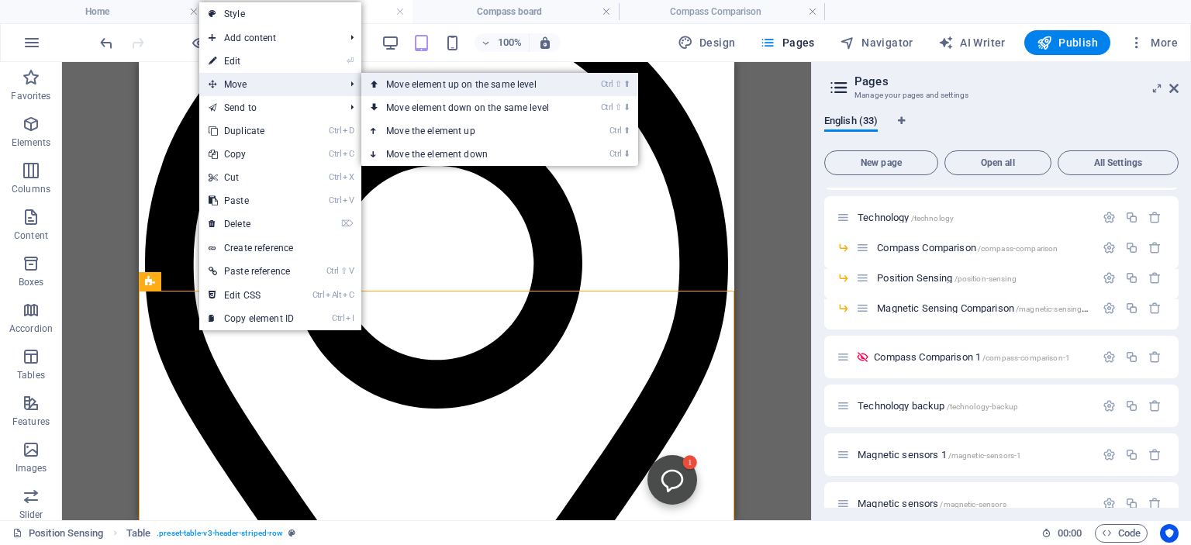
click at [428, 81] on link "Ctrl ⇧ ⬆ Move element up on the same level" at bounding box center [470, 84] width 219 height 23
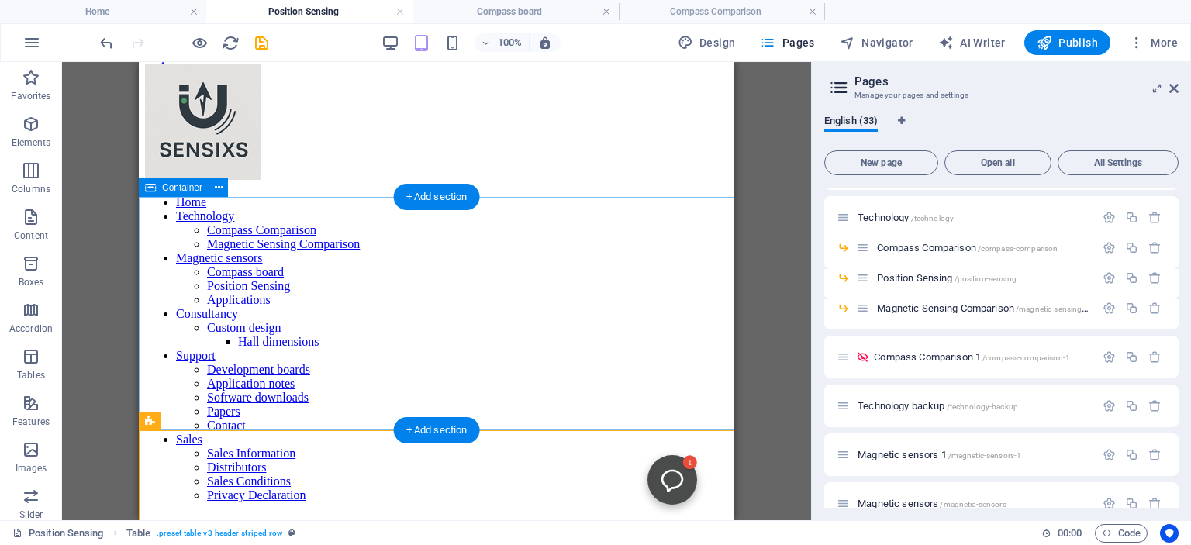
scroll to position [0, 0]
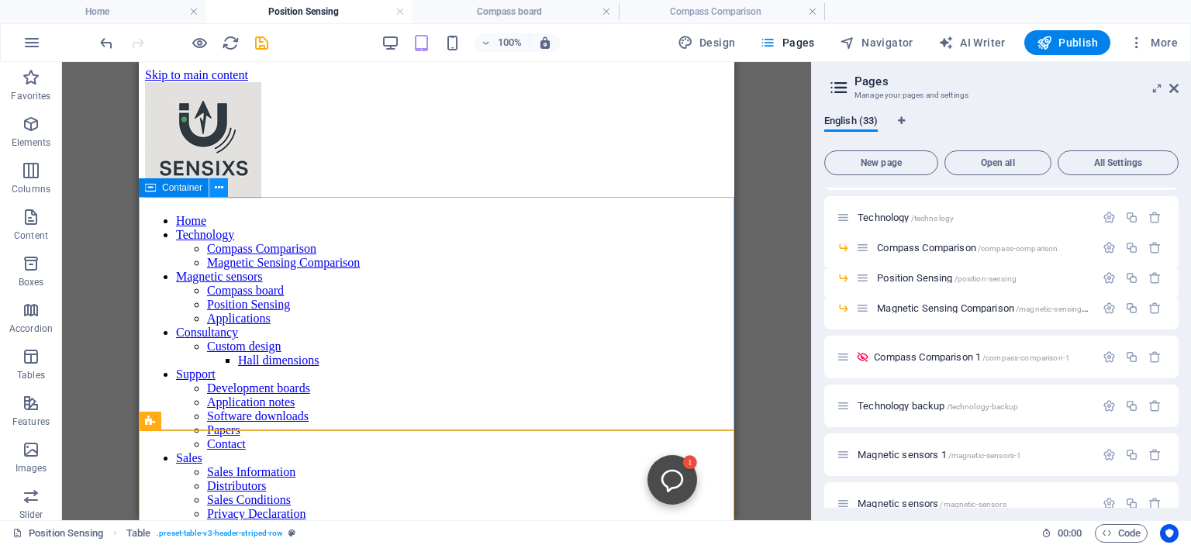
click at [217, 185] on icon at bounding box center [219, 188] width 9 height 16
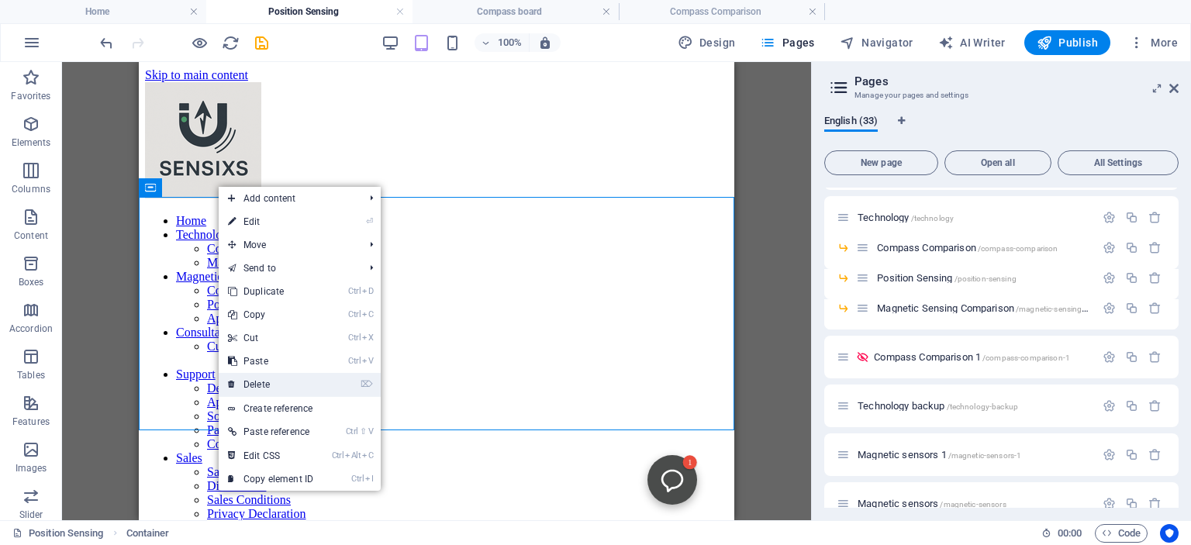
click at [257, 391] on link "⌦ Delete" at bounding box center [271, 384] width 104 height 23
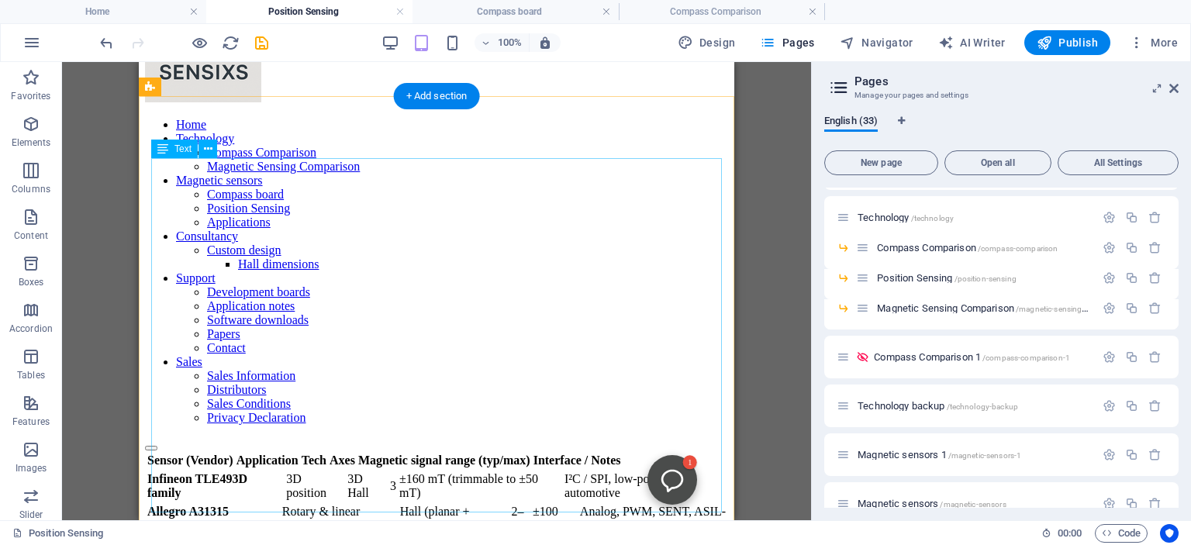
scroll to position [95, 0]
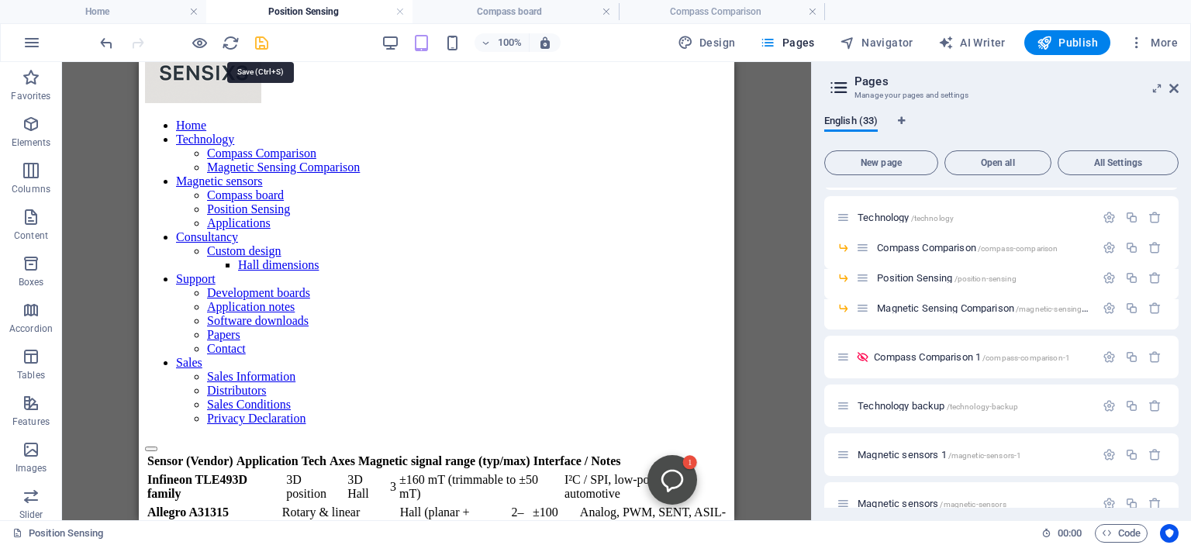
click at [260, 40] on icon "save" at bounding box center [262, 43] width 18 height 18
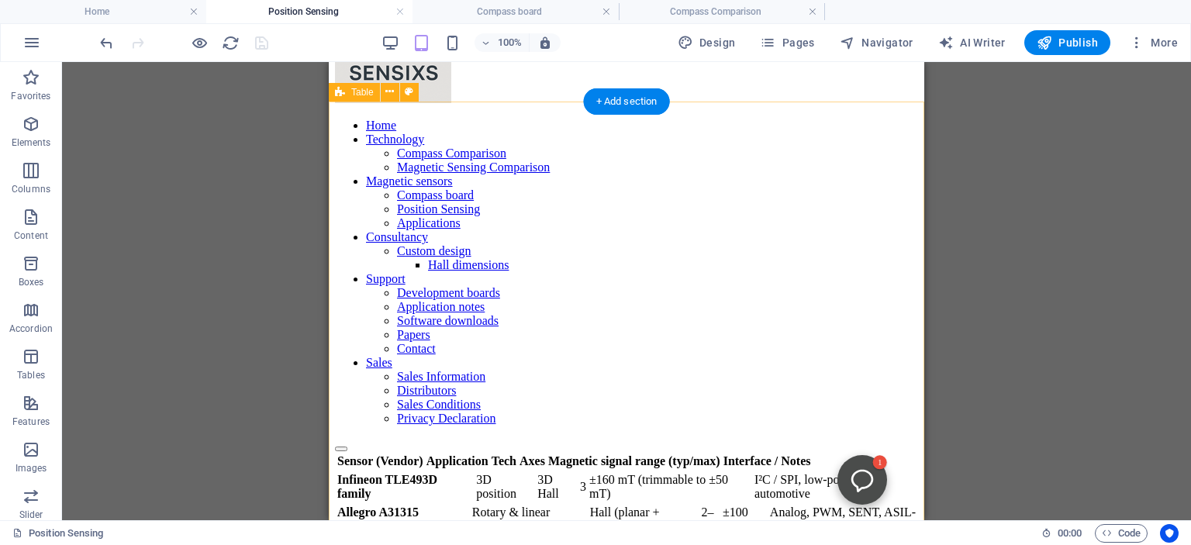
scroll to position [0, 0]
